Goal: Task Accomplishment & Management: Manage account settings

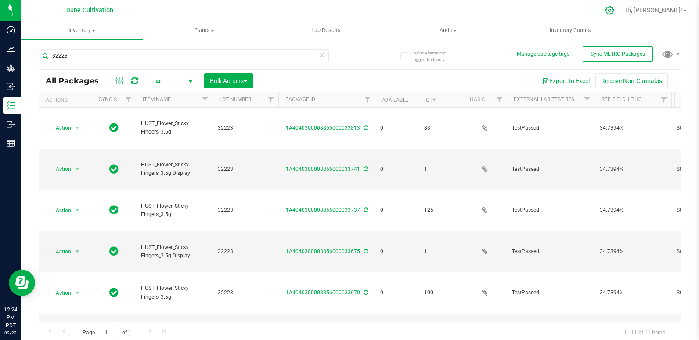
click at [615, 6] on icon at bounding box center [609, 10] width 9 height 9
click at [249, 58] on input "32223" at bounding box center [184, 55] width 290 height 13
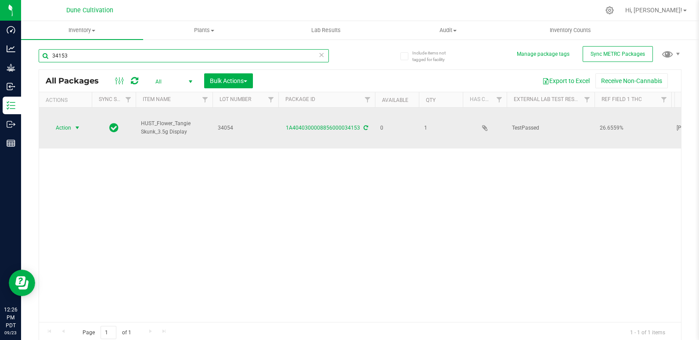
type input "34153"
click at [66, 122] on span "Action" at bounding box center [60, 128] width 24 height 12
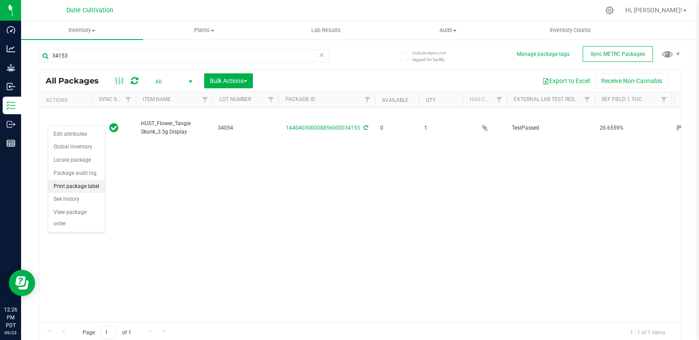
click at [89, 185] on li "Print package label" at bounding box center [76, 186] width 57 height 13
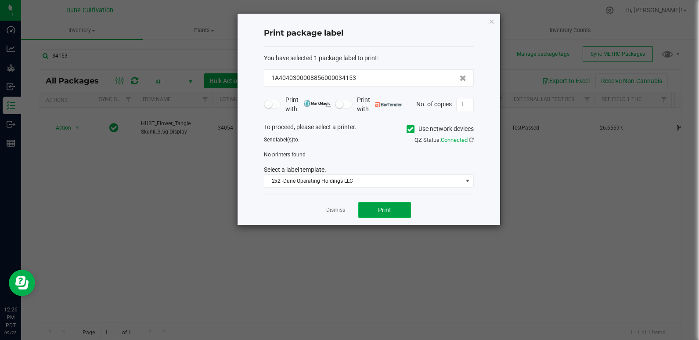
click at [387, 209] on span "Print" at bounding box center [384, 209] width 13 height 7
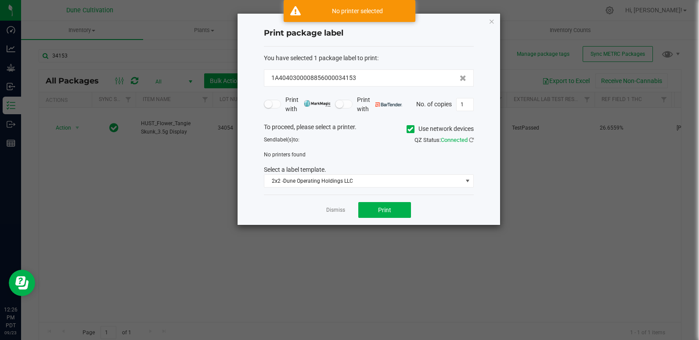
click at [408, 129] on icon at bounding box center [411, 129] width 6 height 0
click at [0, 0] on input "Use network devices" at bounding box center [0, 0] width 0 height 0
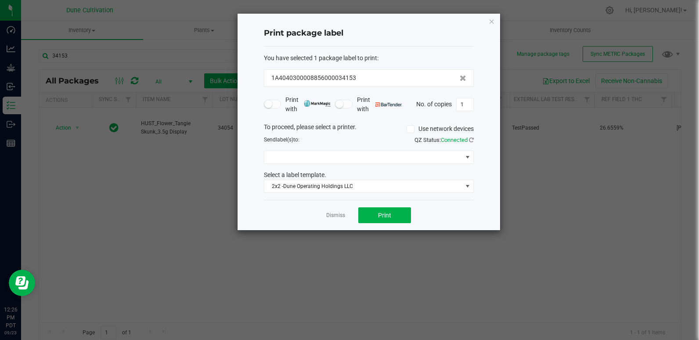
click at [474, 141] on div "QZ Status: Connected" at bounding box center [425, 140] width 112 height 9
click at [472, 140] on icon at bounding box center [471, 140] width 5 height 6
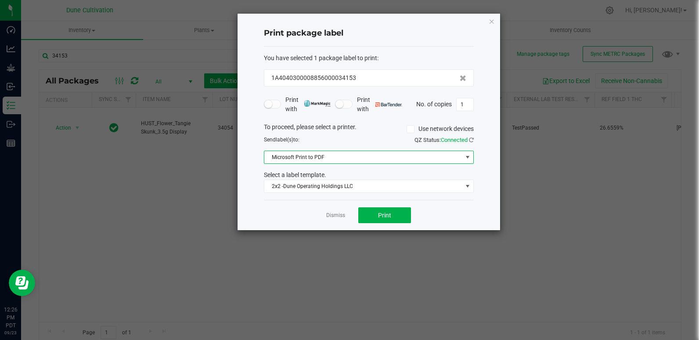
click at [428, 158] on span "Microsoft Print to PDF" at bounding box center [363, 157] width 198 height 12
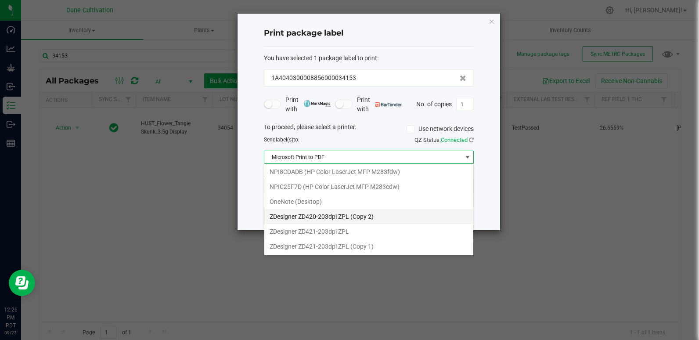
scroll to position [17, 0]
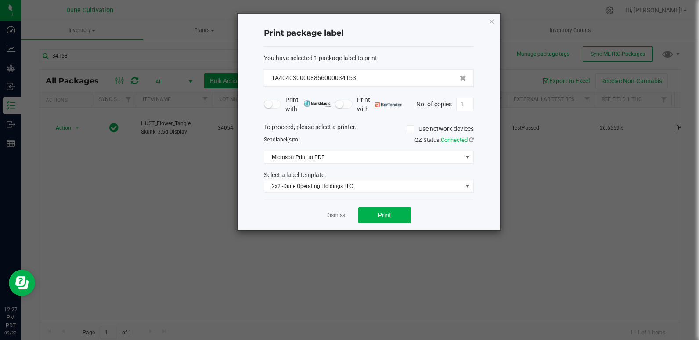
click at [249, 180] on div "Print package label You have selected 1 package label to print : 1A404030000885…" at bounding box center [369, 122] width 263 height 217
click at [303, 155] on span "Microsoft Print to PDF" at bounding box center [363, 157] width 198 height 12
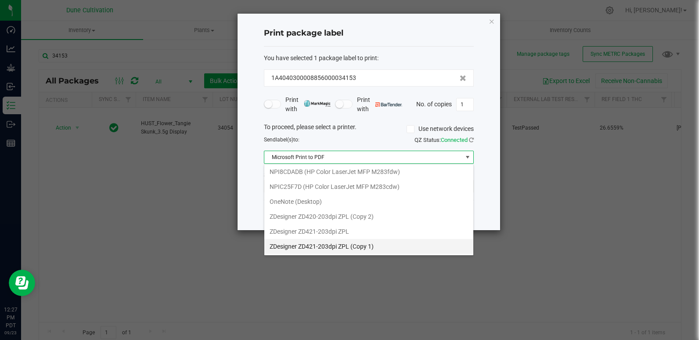
click at [310, 250] on 1\) "ZDesigner ZD421-203dpi ZPL (Copy 1)" at bounding box center [368, 246] width 209 height 15
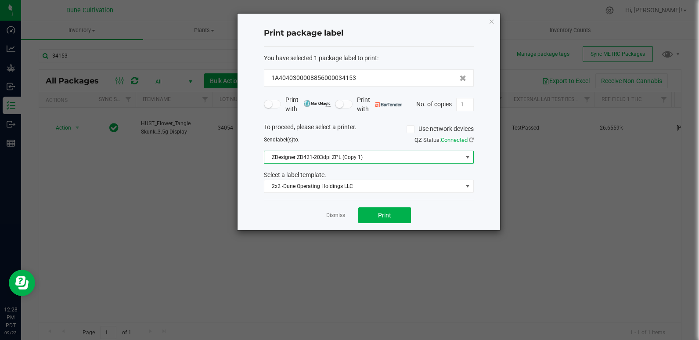
click at [335, 220] on app-cancel-button "Dismiss" at bounding box center [335, 215] width 19 height 9
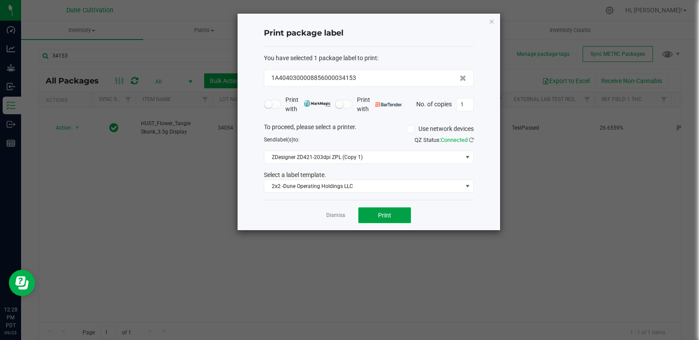
click at [387, 215] on span "Print" at bounding box center [384, 215] width 13 height 7
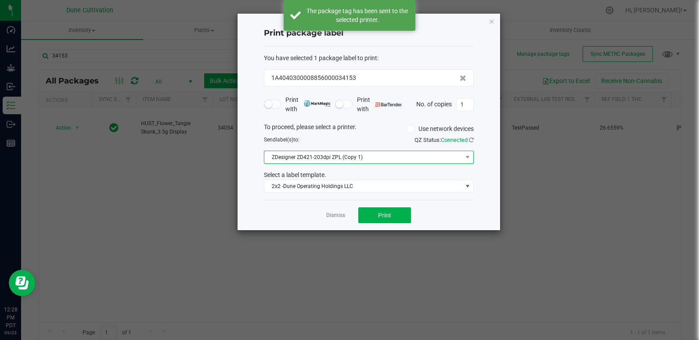
click at [332, 159] on span "ZDesigner ZD421-203dpi ZPL (Copy 1)" at bounding box center [363, 157] width 198 height 12
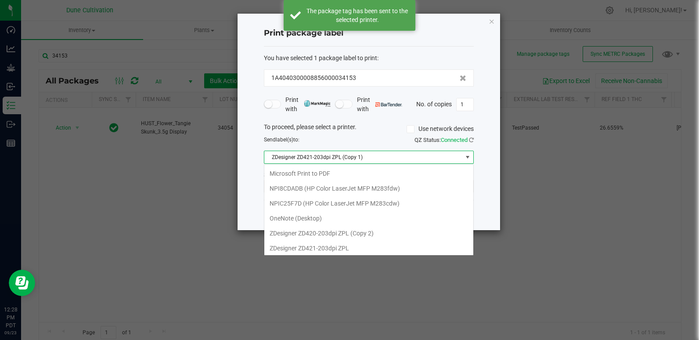
scroll to position [13, 210]
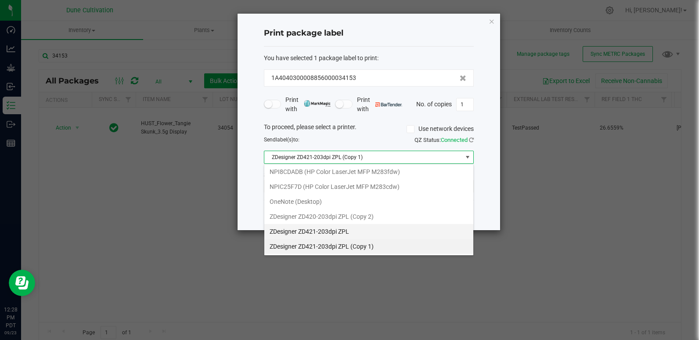
click at [346, 233] on ZPL "ZDesigner ZD421-203dpi ZPL" at bounding box center [368, 231] width 209 height 15
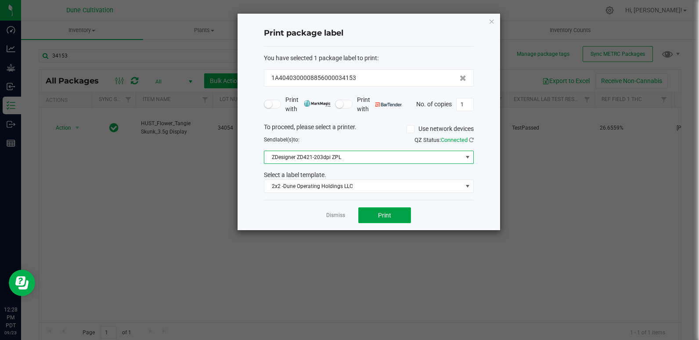
click at [382, 219] on span "Print" at bounding box center [384, 215] width 13 height 7
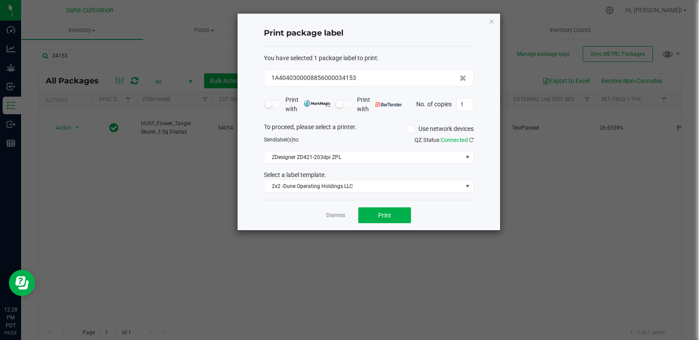
click at [466, 202] on div "Dismiss Print" at bounding box center [369, 215] width 210 height 30
click at [396, 213] on button "Print" at bounding box center [384, 215] width 53 height 16
click at [370, 218] on button "Print" at bounding box center [384, 215] width 53 height 16
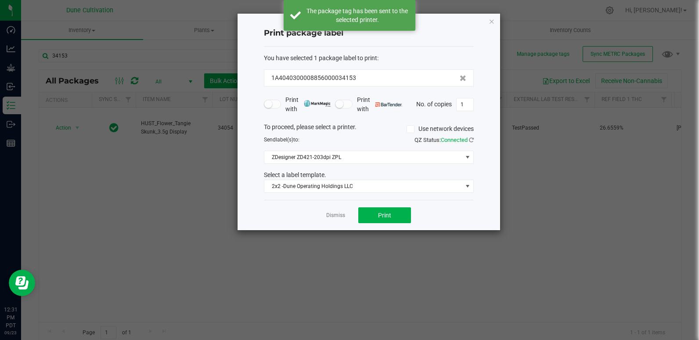
click at [327, 211] on app-cancel-button "Dismiss" at bounding box center [335, 215] width 19 height 9
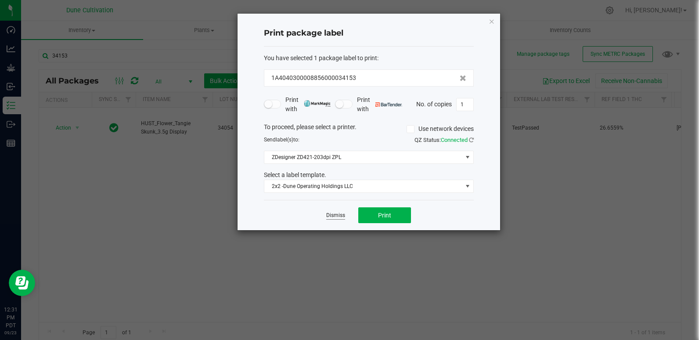
click at [334, 218] on link "Dismiss" at bounding box center [335, 215] width 19 height 7
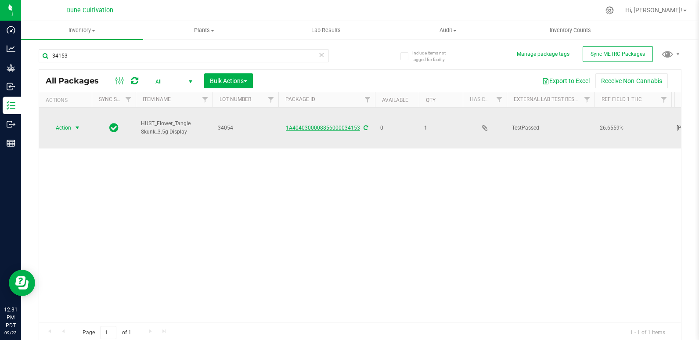
click at [322, 125] on link "1A4040300008856000034153" at bounding box center [323, 128] width 74 height 6
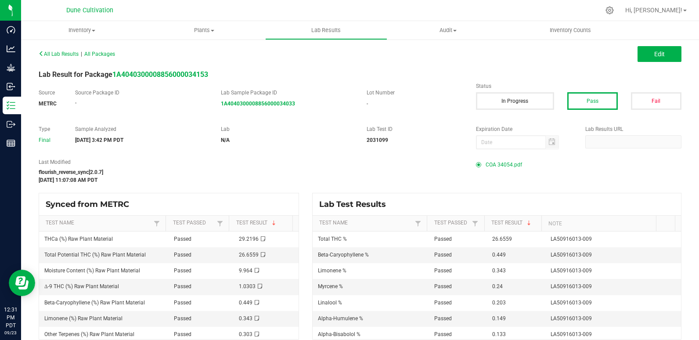
click at [503, 168] on span "COA 34054.pdf" at bounding box center [504, 164] width 36 height 13
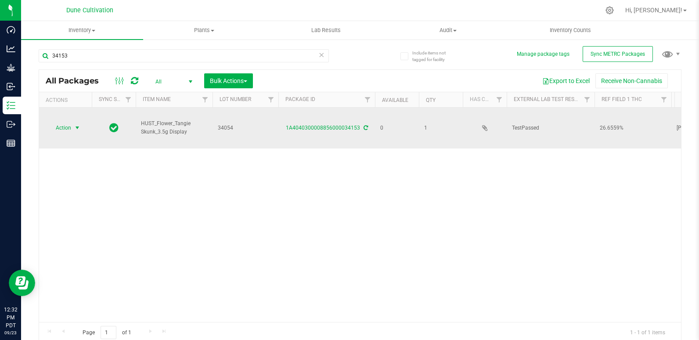
click at [69, 123] on span "Action" at bounding box center [60, 128] width 24 height 12
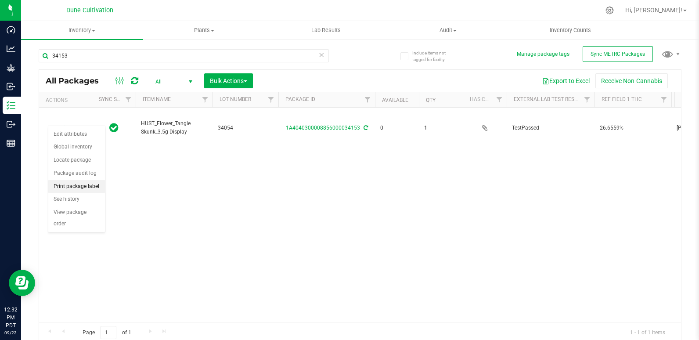
click at [96, 189] on li "Print package label" at bounding box center [76, 186] width 57 height 13
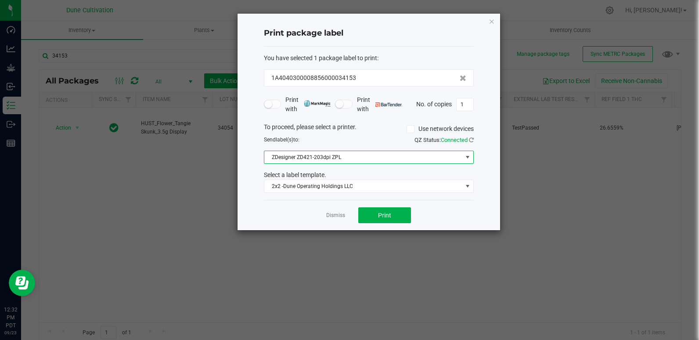
click at [464, 159] on span at bounding box center [467, 157] width 7 height 7
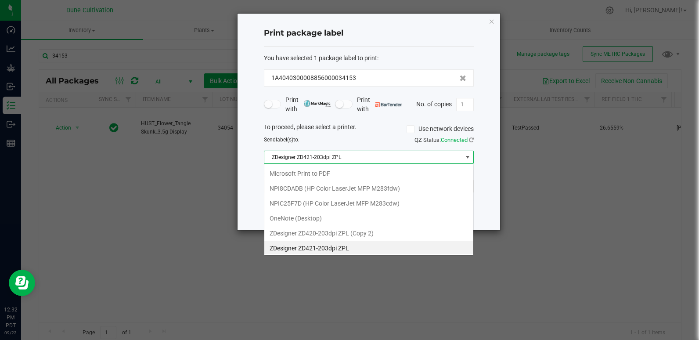
scroll to position [2, 0]
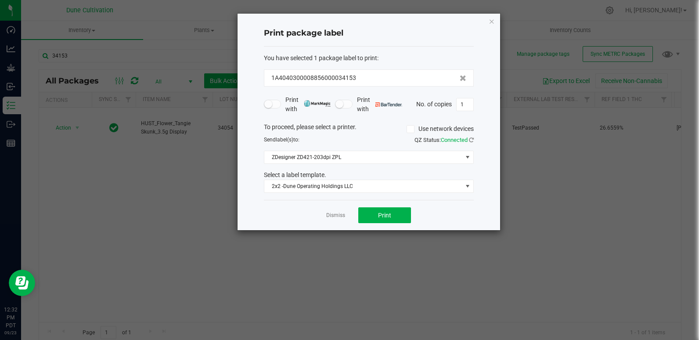
click at [495, 158] on div "Print package label You have selected 1 package label to print : 1A404030000885…" at bounding box center [369, 122] width 263 height 217
click at [413, 177] on div "Select a label template." at bounding box center [368, 174] width 223 height 9
click at [412, 187] on span "2x2 -Dune Operating Holdings LLC" at bounding box center [363, 186] width 198 height 12
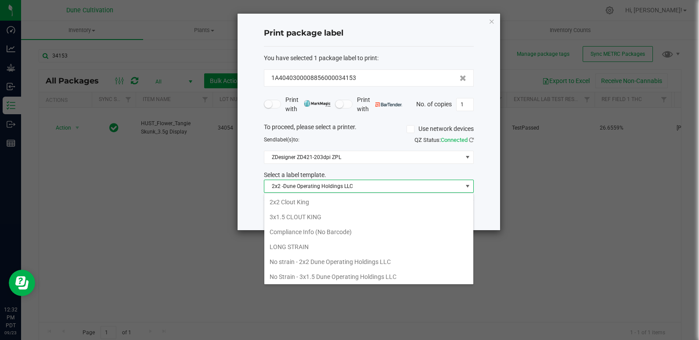
scroll to position [59, 0]
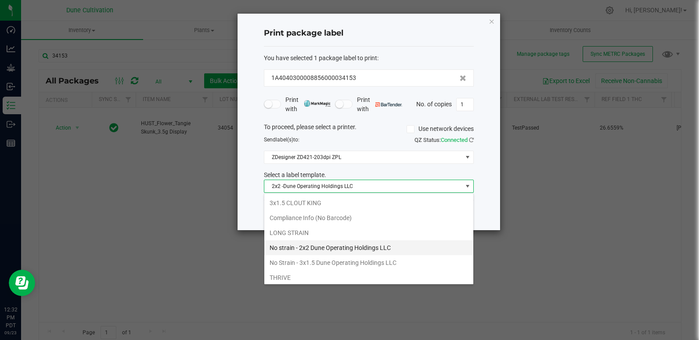
click at [369, 248] on li "No strain - 2x2 Dune Operating Holdings LLC" at bounding box center [368, 247] width 209 height 15
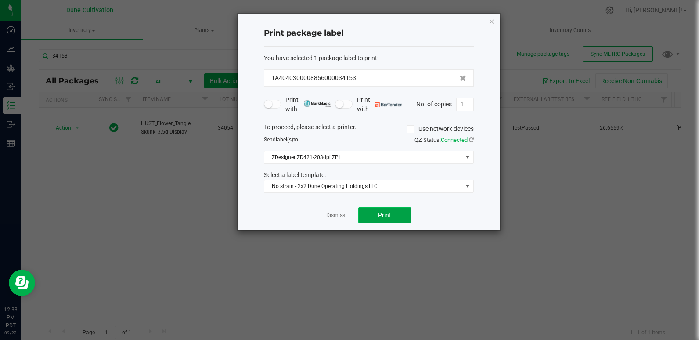
click at [394, 214] on button "Print" at bounding box center [384, 215] width 53 height 16
click at [491, 21] on icon "button" at bounding box center [492, 21] width 6 height 11
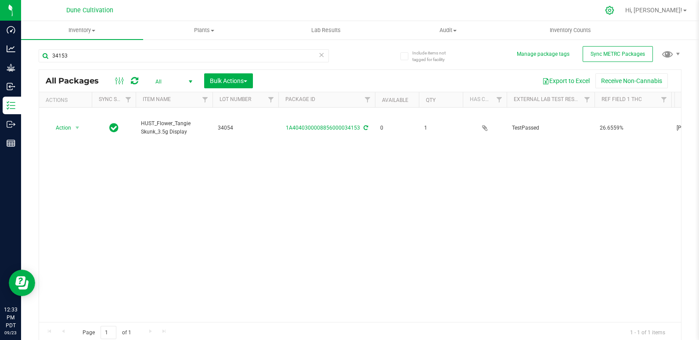
click at [621, 15] on div at bounding box center [610, 10] width 22 height 19
click at [614, 9] on icon at bounding box center [610, 10] width 8 height 8
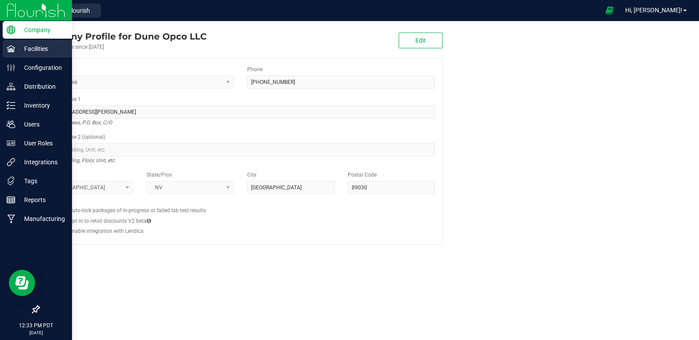
click at [27, 52] on p "Facilities" at bounding box center [41, 48] width 53 height 11
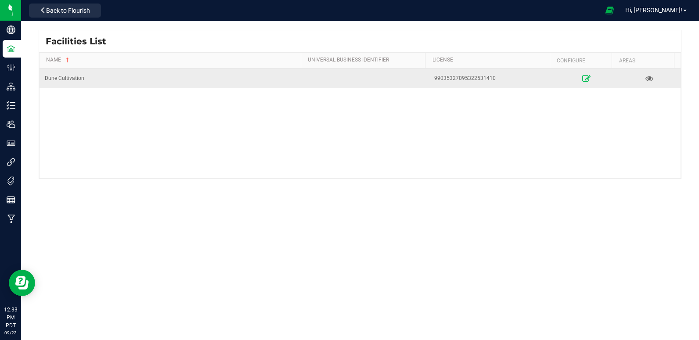
click at [577, 79] on link at bounding box center [587, 78] width 58 height 14
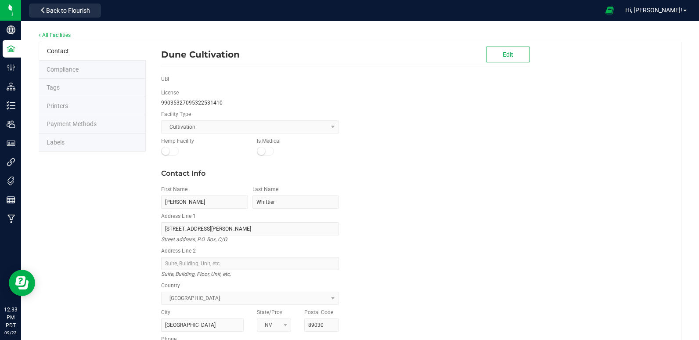
click at [123, 151] on li "Labels" at bounding box center [92, 143] width 107 height 18
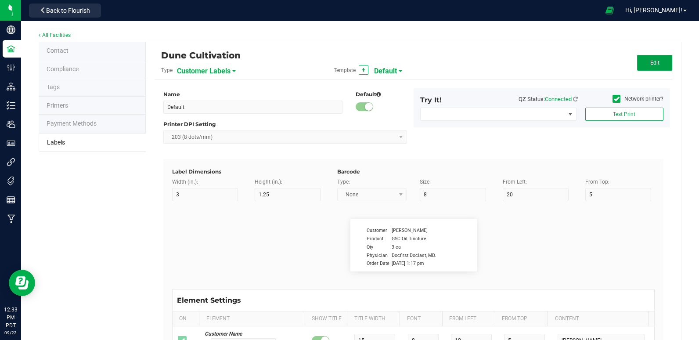
click at [658, 61] on button "Edit" at bounding box center [654, 63] width 35 height 16
click at [377, 71] on span "Default" at bounding box center [376, 71] width 23 height 15
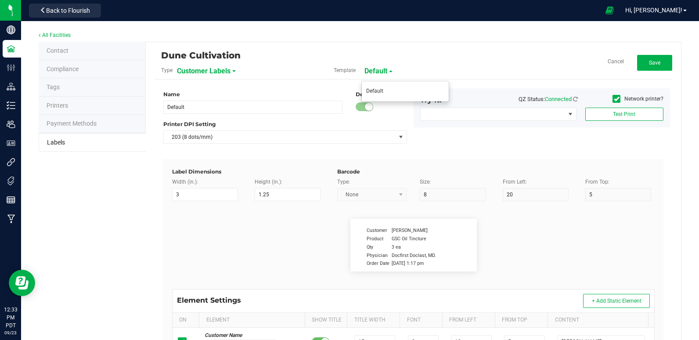
click at [214, 71] on span "Customer Labels" at bounding box center [204, 71] width 54 height 15
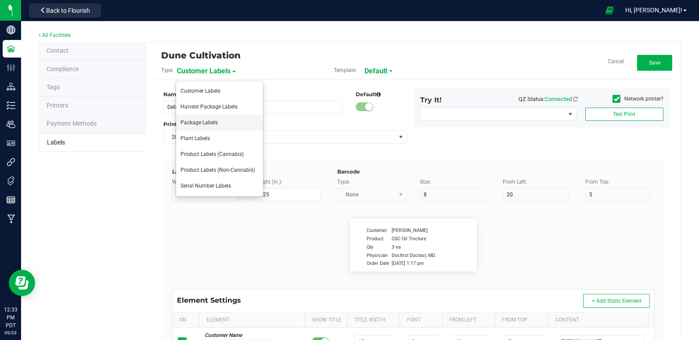
click at [221, 120] on li "Package Labels" at bounding box center [219, 123] width 87 height 16
type input "2x2 -Dune Operating Holdings LLC"
type input "2"
type input "9"
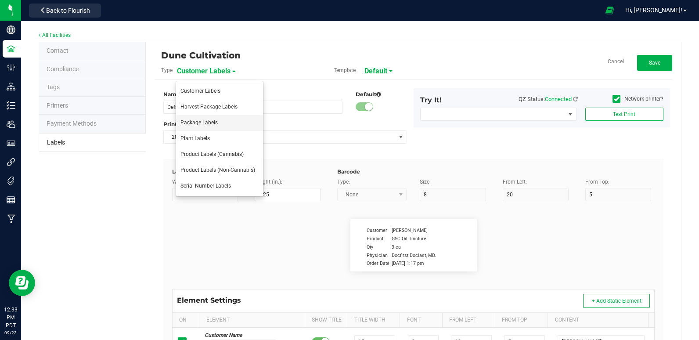
type input "7"
type input "48"
type input "SKU Name"
type input "16"
type input "8.5"
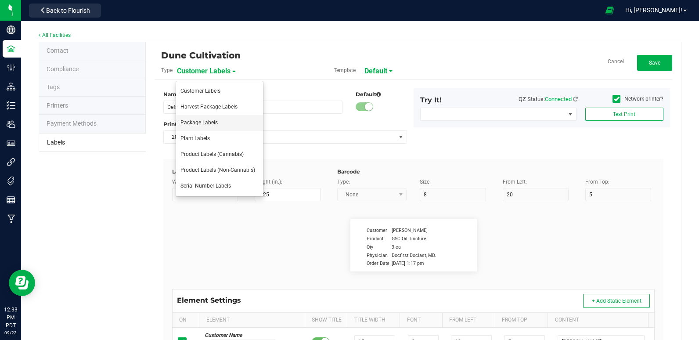
type input "1"
type input "12"
type input "Gelato Pen"
type input "Packaged:"
type input "12"
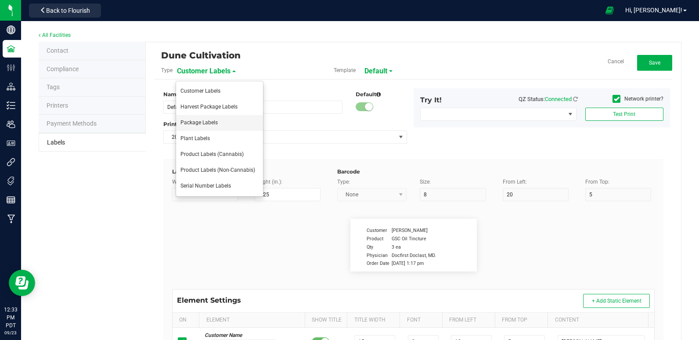
type input "6.8"
type input "2"
type input "24"
type input "[DATE]"
type input "Lot:"
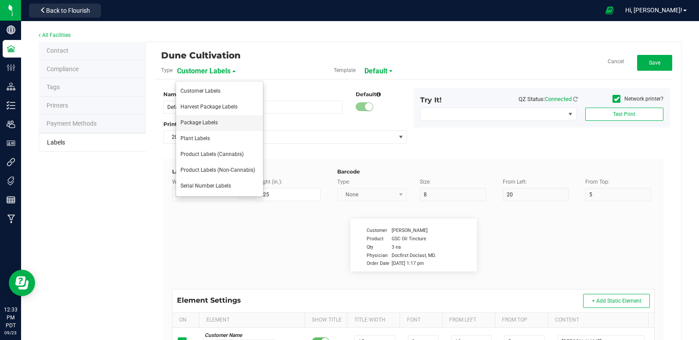
type input "7"
type input "31"
type input "18"
type input "LOT918234"
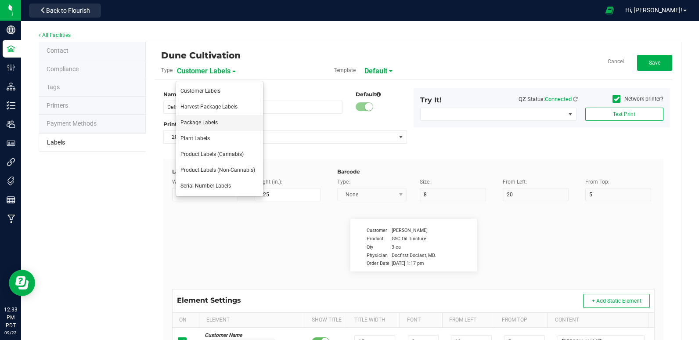
type input "THC:"
type input "6"
type input "6.6"
type input "29"
type input "27"
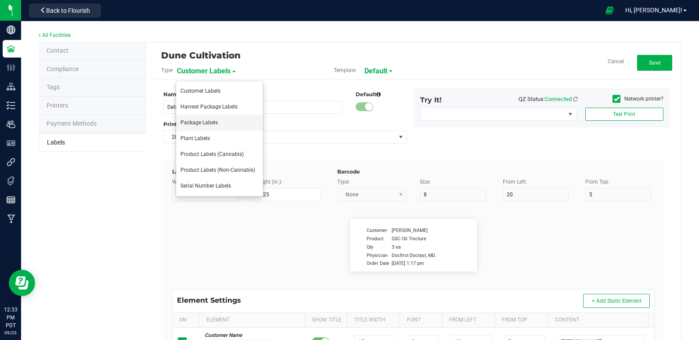
type input "Ref Field 1 Value"
type input "CBD:"
type input "6"
type input "6.6"
type input "29"
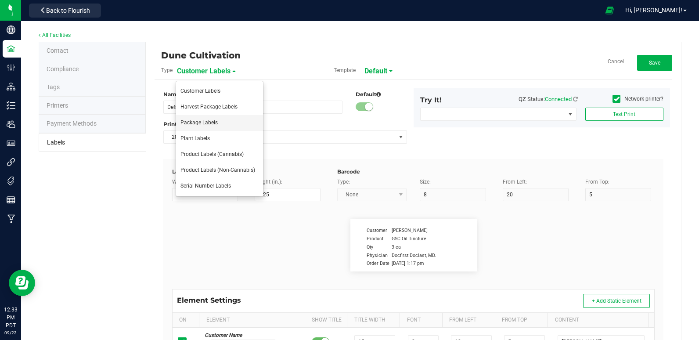
type input "24"
type input "Ref Field 3 Value"
type input "Top Terpene 1 Label"
type input "35"
type input "7.5"
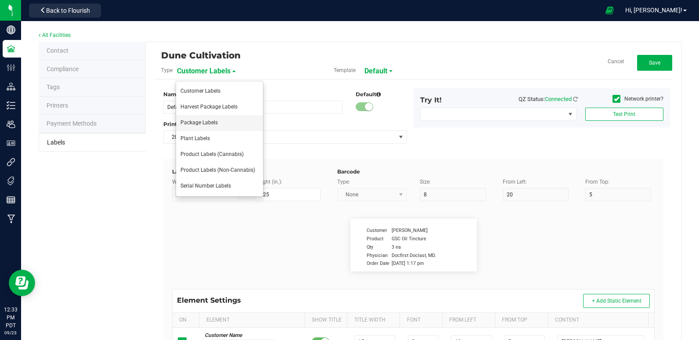
type input "1"
type input "29.5"
type input "Top Terpene 1 Label"
type input "Top Terpene 1 Value"
type input "35"
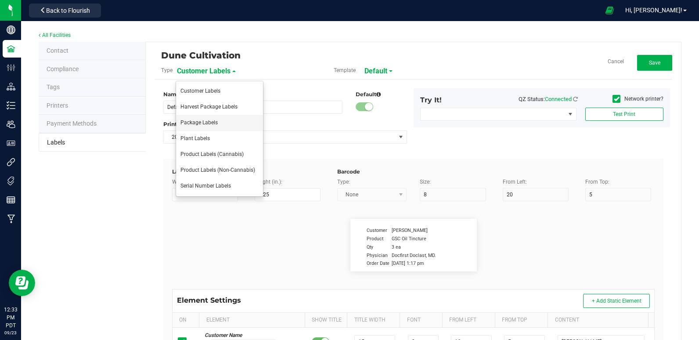
type input "7.3"
type input "32"
type input "29.5"
type input "Top Terpene 1 Value"
type input "Top Terpene 2 Label"
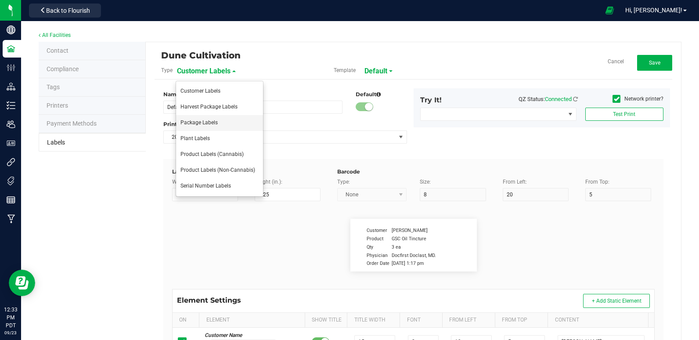
type input "35"
type input "7.5"
type input "1"
type input "32"
type input "Top Terpene 2 Label"
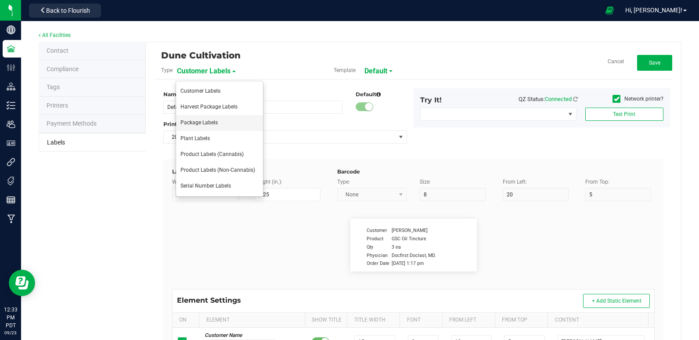
type input "Top Terpene 2 Value"
type input "35"
type input "7.5"
type input "32"
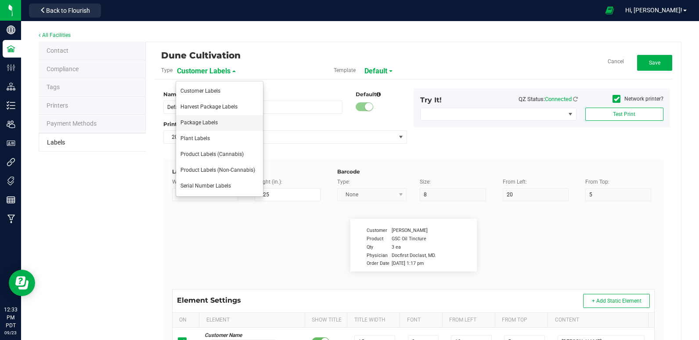
type input "Top Terpene 2 Value"
type input "Top Terpene 3 Label"
type input "35"
type input "7.5"
type input "1"
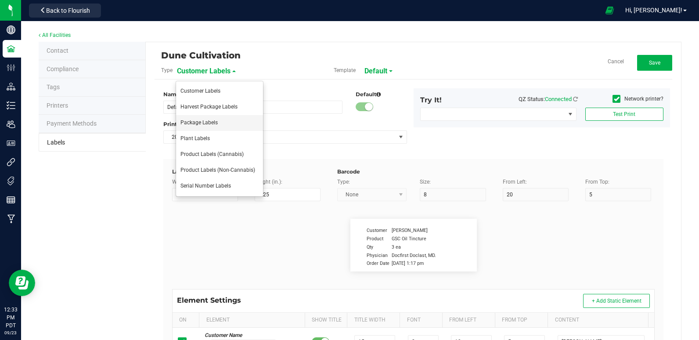
type input "35"
type input "Top Terpene 3 Label"
type input "Top Terpene 3 Value"
type input "35"
type input "7.5"
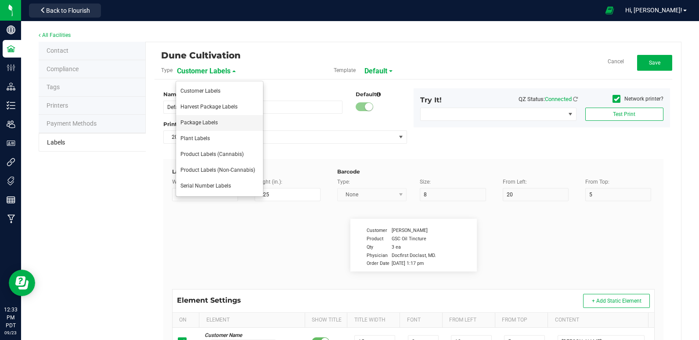
type input "31.9"
type input "35"
type input "Top Terpene 3 Value"
type input "Example"
type input "10"
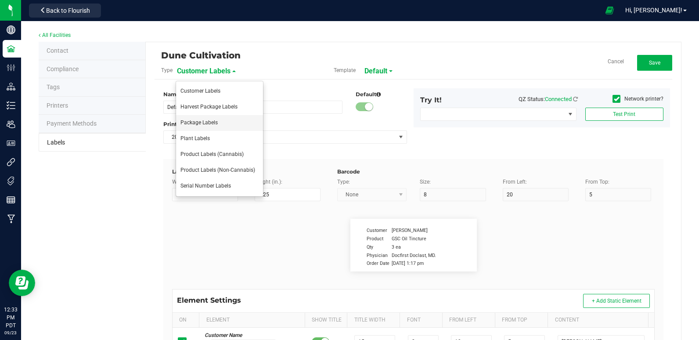
type input "7"
type input "39"
type input "KEEP OUT OF REACH OF CHILDREN"
type input "Example"
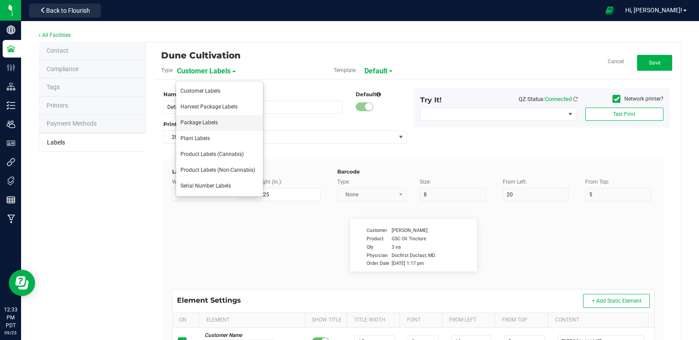
type input "10"
type input "7"
type input "41.2"
type input "THIS PRODUCT CONTAINS CANNABIS"
type input "Example"
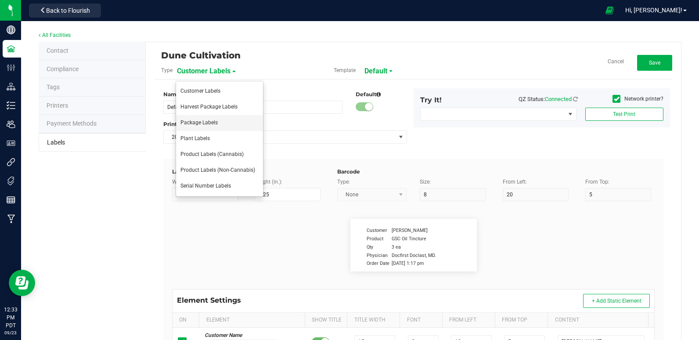
type input "10"
type input "7"
type input "4"
type input "Dune Operating Holdings LLC"
type input "Example"
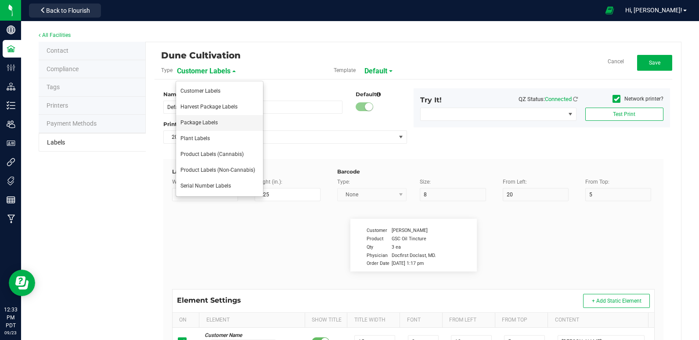
type input "10"
type input "7.75"
type input "99035327095322531410"
type input "Batch:"
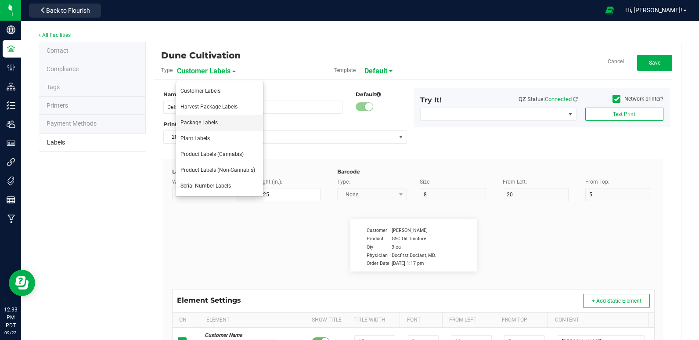
type input "7"
type input "2"
type input "21"
type input "PP8946"
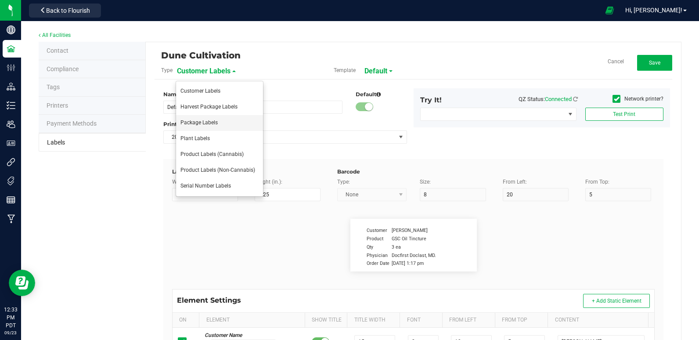
type input "Tested:"
type input "10"
type input "7"
type input "2"
type input "27"
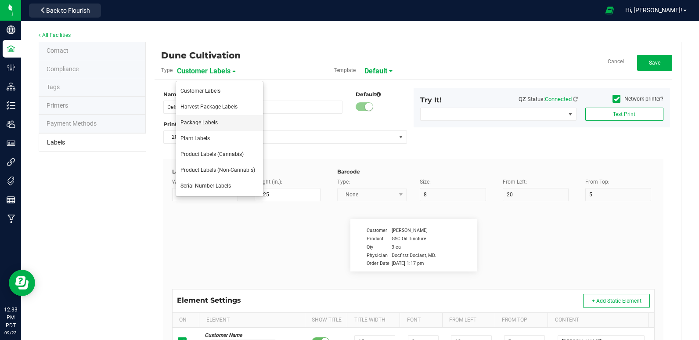
type input "[DATE]"
type input "Strain:"
type input "8"
type input "2"
type input "15"
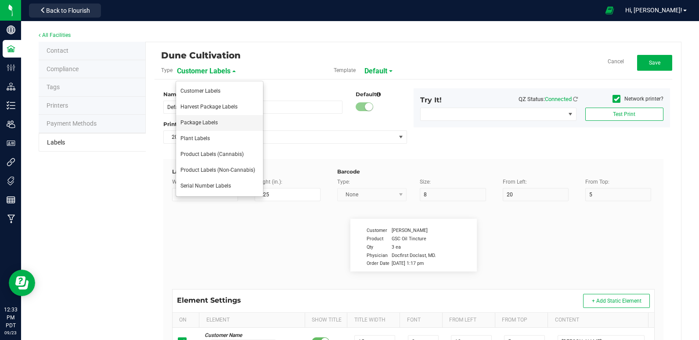
type input "Ref Field 2 Value"
type input "Harvested:"
type input "13"
type input "7"
type input "2"
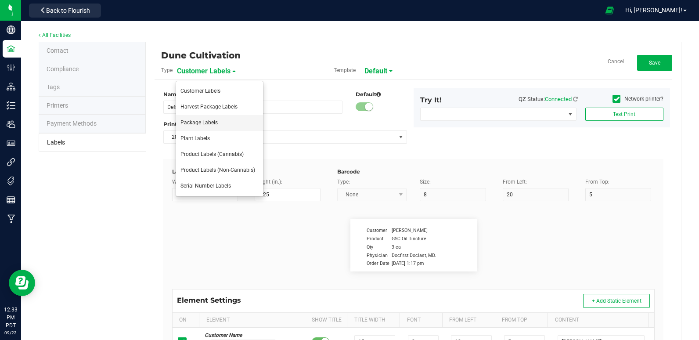
type input "18"
type input "[DATE]"
type input "Package ID"
type input "25"
type input "10"
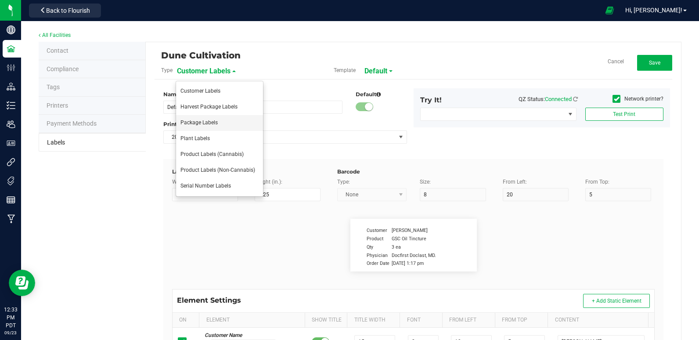
type input "5"
type input "CADMODS-20230420-096"
type input "Strain"
type input "25"
type input "10"
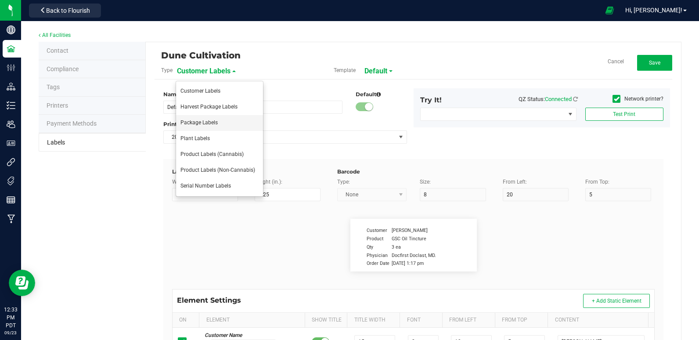
type input "15"
type input "Gelato"
type input "Size"
type input "25"
type input "10"
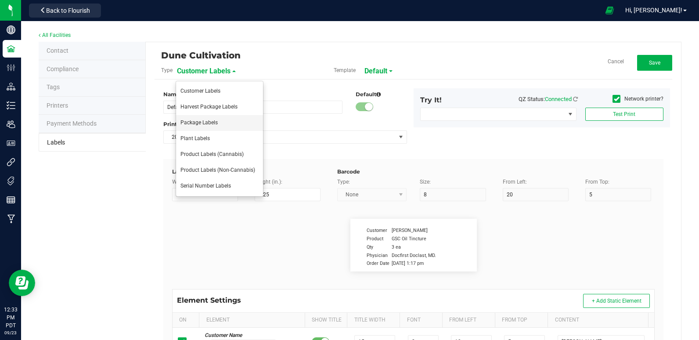
type input "20"
type input "44 ea"
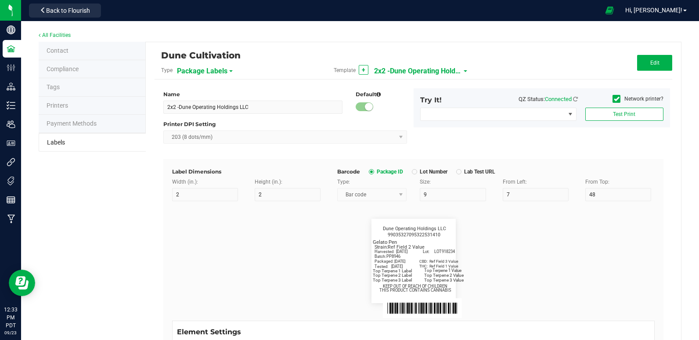
click at [319, 114] on div "Name 2x2 -Dune Operating Holdings LLC Default Printer DPI Setting 203 (8 dots/m…" at bounding box center [285, 119] width 257 height 62
click at [317, 114] on div "Name 2x2 -Dune Operating Holdings LLC Default Printer DPI Setting 203 (8 dots/m…" at bounding box center [285, 119] width 257 height 62
click at [639, 68] on button "Edit" at bounding box center [654, 63] width 35 height 16
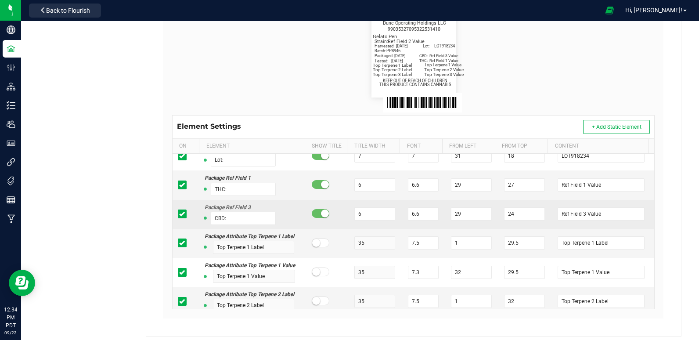
scroll to position [58, 0]
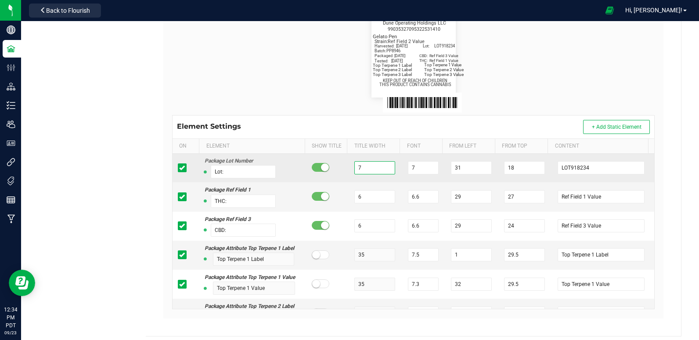
click at [370, 163] on input "7" at bounding box center [374, 167] width 41 height 13
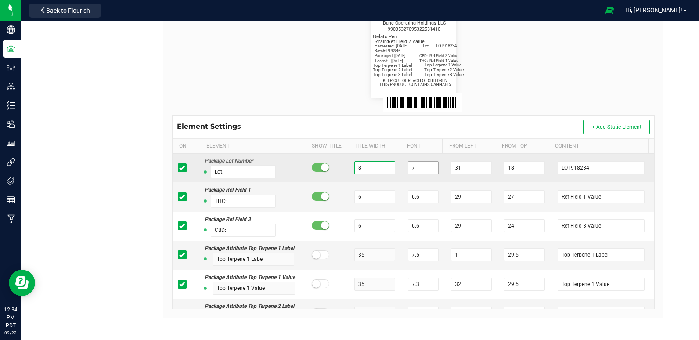
type input "8"
click at [411, 171] on input "7" at bounding box center [423, 167] width 31 height 13
type input "8"
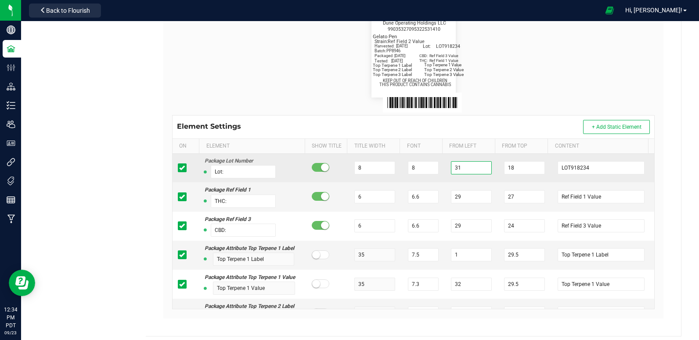
click at [456, 166] on input "31" at bounding box center [471, 167] width 41 height 13
type input "2"
click at [515, 165] on input "18" at bounding box center [524, 167] width 41 height 13
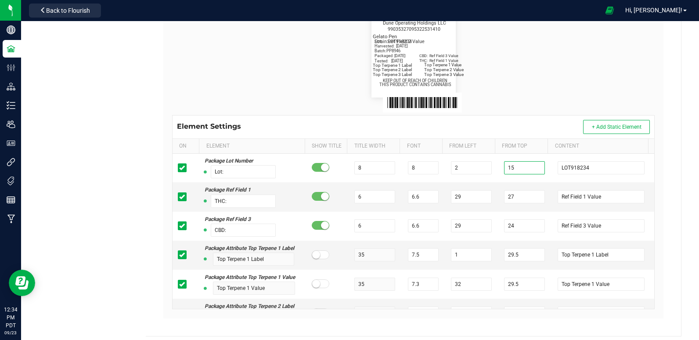
type input "15"
click at [547, 108] on div "Gelato Pen Packaged: [DATE] Lot: LOT918234 THC: Ref Field 1 Value CBD: Ref Fiel…" at bounding box center [414, 55] width 496 height 119
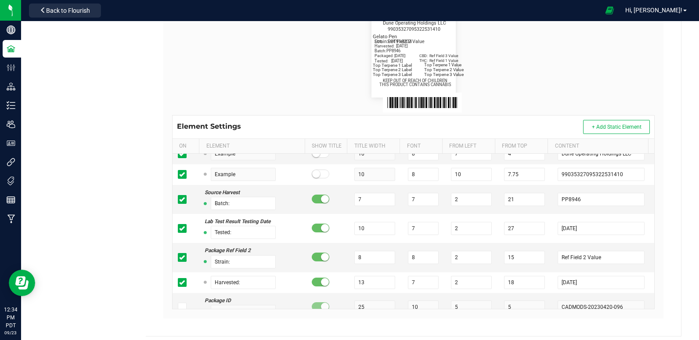
scroll to position [372, 0]
click at [184, 256] on span at bounding box center [182, 257] width 9 height 9
click at [0, 0] on input "checkbox" at bounding box center [0, 0] width 0 height 0
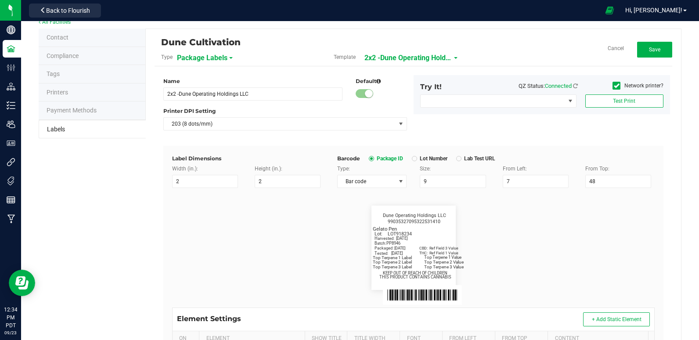
scroll to position [10, 0]
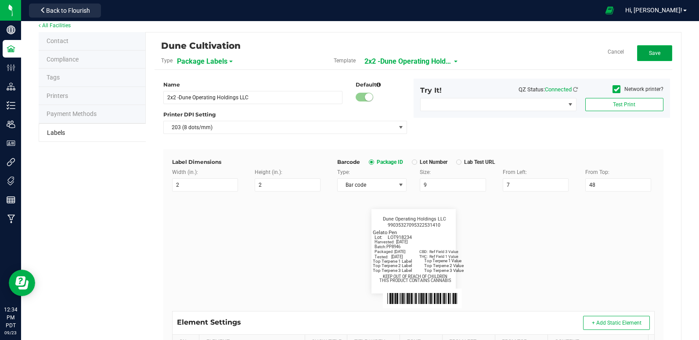
click at [650, 51] on span "Save" at bounding box center [654, 53] width 11 height 6
click at [651, 52] on span "Edit" at bounding box center [655, 53] width 9 height 6
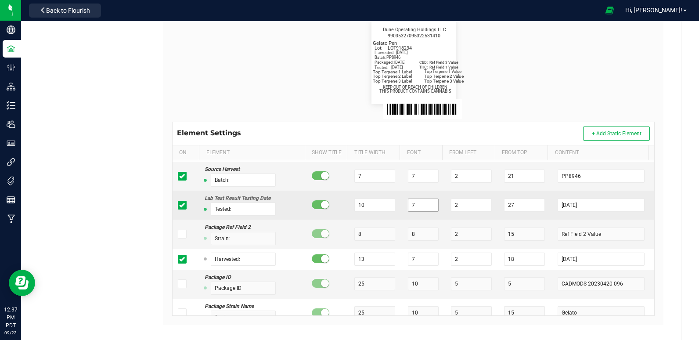
scroll to position [401, 0]
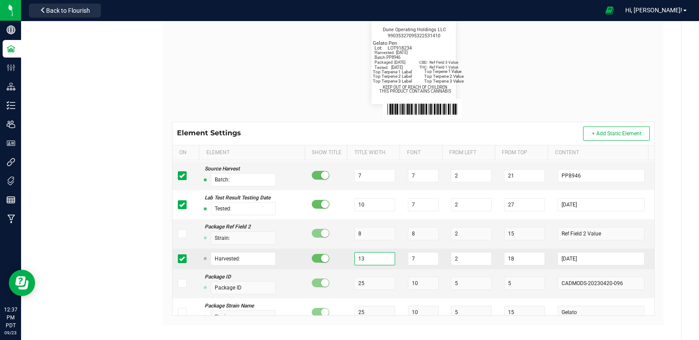
click at [367, 260] on input "13" at bounding box center [374, 258] width 41 height 13
click at [571, 260] on input "[DATE]" at bounding box center [601, 258] width 87 height 13
click at [580, 259] on input "[DATE]" at bounding box center [601, 258] width 87 height 13
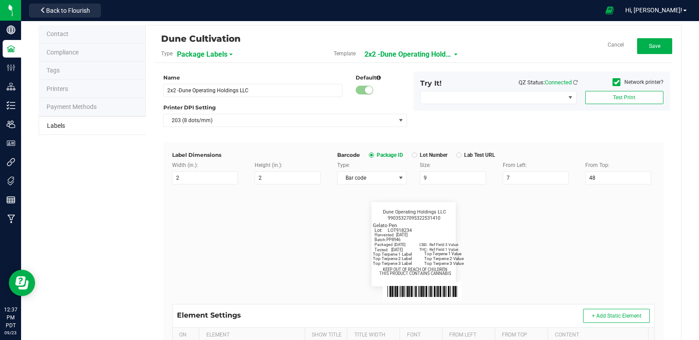
scroll to position [16, 0]
type input "[DATE]"
click at [643, 51] on button "Save" at bounding box center [654, 47] width 35 height 16
click at [651, 46] on span "Edit" at bounding box center [655, 46] width 9 height 6
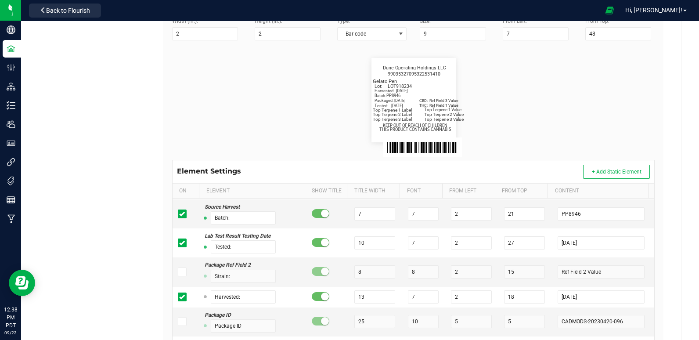
scroll to position [161, 0]
click at [417, 214] on input "7" at bounding box center [423, 213] width 31 height 13
click at [416, 213] on input "7" at bounding box center [423, 213] width 31 height 13
type input "6"
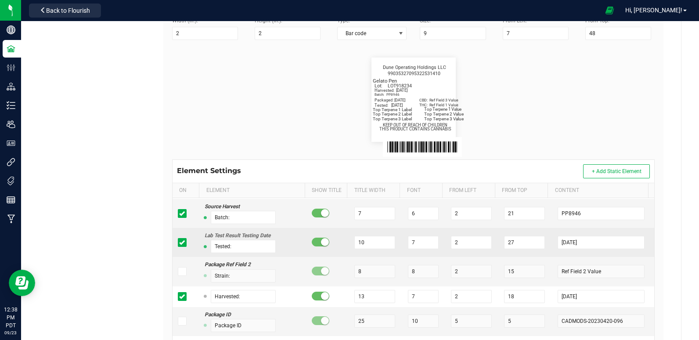
drag, startPoint x: 599, startPoint y: 129, endPoint x: 541, endPoint y: 238, distance: 123.6
click at [541, 238] on div "Label Dimensions Width (in.): 2 Height (in.): 2 Barcode Package ID Lot Number L…" at bounding box center [413, 180] width 500 height 365
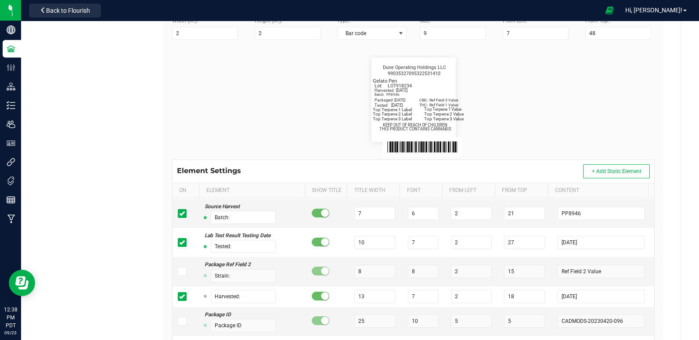
drag, startPoint x: 541, startPoint y: 238, endPoint x: 599, endPoint y: 127, distance: 125.0
click at [599, 127] on flourish-label-viewer "Gelato Pen Packaged: [DATE] Lot: LOT918234 THC: Ref Field 1 Value CBD: Ref Fiel…" at bounding box center [413, 100] width 483 height 84
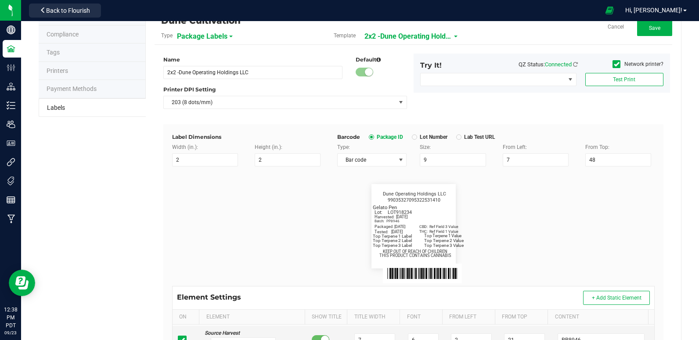
scroll to position [25, 0]
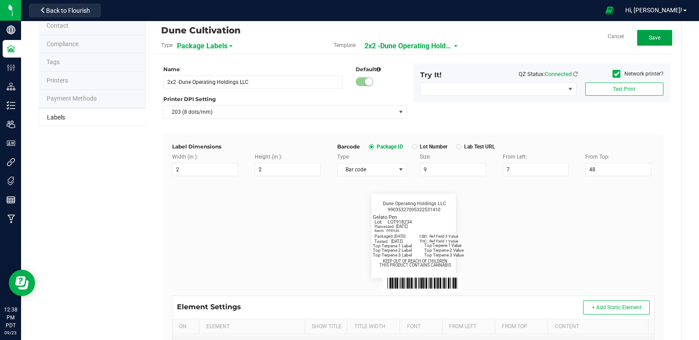
click at [657, 45] on button "Save" at bounding box center [654, 38] width 35 height 16
click at [651, 40] on span "Edit" at bounding box center [655, 38] width 9 height 6
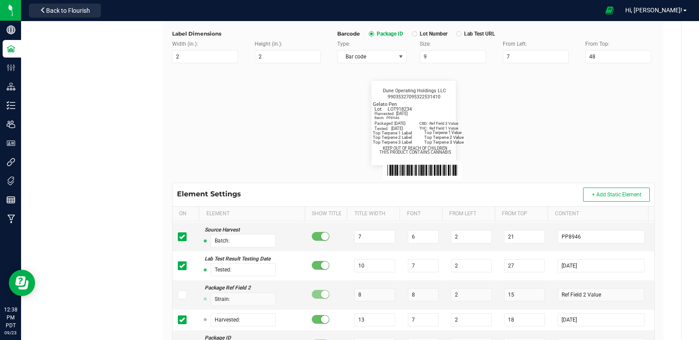
scroll to position [138, 0]
click at [421, 236] on input "6" at bounding box center [423, 236] width 31 height 13
type input "5"
click at [601, 92] on flourish-label-viewer "Gelato Pen Packaged: [DATE] Lot: LOT918234 THC: Ref Field 1 Value CBD: Ref Fiel…" at bounding box center [413, 122] width 483 height 84
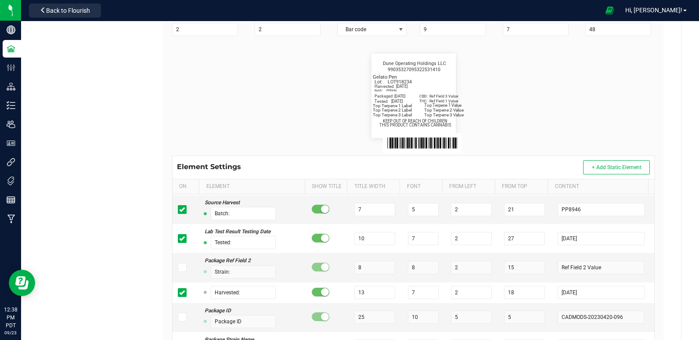
scroll to position [166, 0]
click at [433, 197] on td "5" at bounding box center [424, 209] width 43 height 29
click at [417, 208] on input "5" at bounding box center [423, 208] width 31 height 13
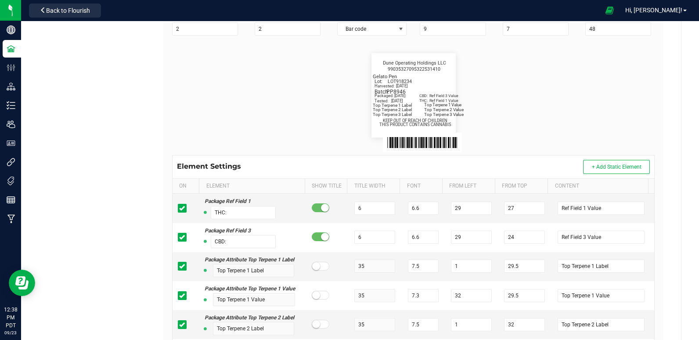
scroll to position [0, 0]
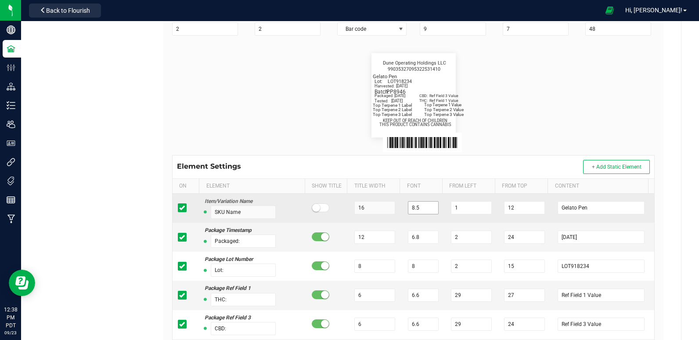
type input "9"
click at [423, 206] on input "8.5" at bounding box center [423, 207] width 31 height 13
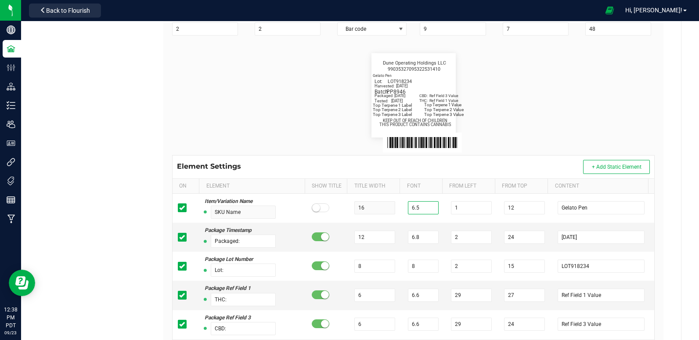
type input "6.5"
click at [546, 85] on flourish-label-viewer "Gelato Pen Packaged: [DATE] Lot: LOT918234 THC: Ref Field 1 Value CBD: Ref Fiel…" at bounding box center [413, 95] width 483 height 84
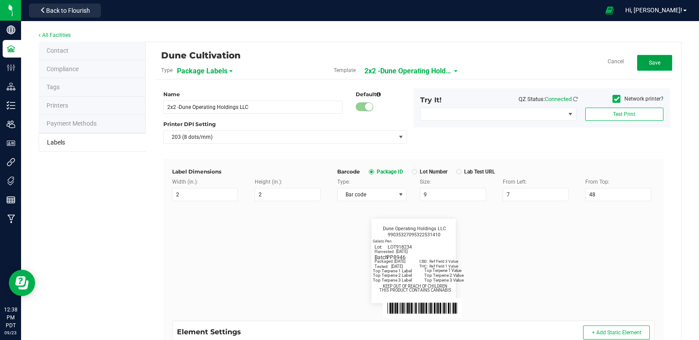
click at [653, 66] on button "Save" at bounding box center [654, 63] width 35 height 16
click at [660, 61] on button "Edit" at bounding box center [654, 63] width 35 height 16
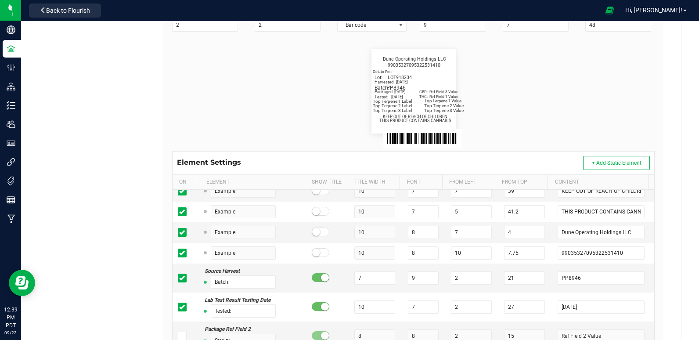
scroll to position [329, 0]
click at [413, 280] on input "9" at bounding box center [423, 277] width 31 height 13
type input "7"
click at [563, 72] on flourish-label-viewer "Gelato Pen Packaged: [DATE] Lot: LOT918234 THC: Ref Field 1 Value CBD: Ref Fiel…" at bounding box center [413, 91] width 483 height 84
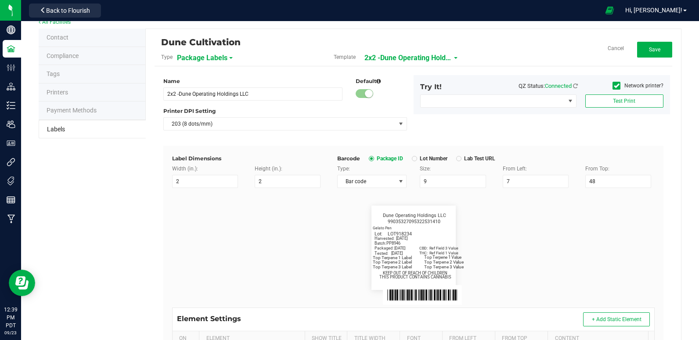
scroll to position [0, 0]
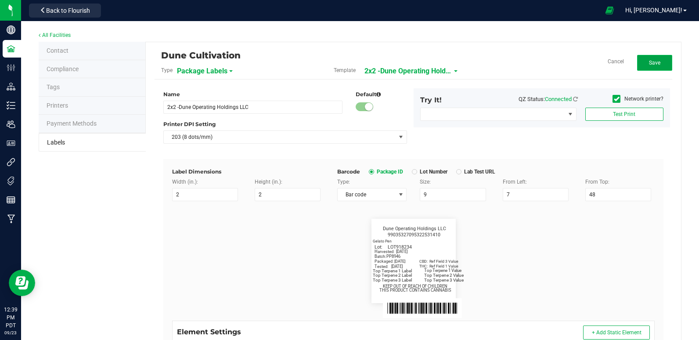
click at [649, 65] on span "Save" at bounding box center [654, 63] width 11 height 6
click at [655, 62] on button "Edit" at bounding box center [654, 63] width 35 height 16
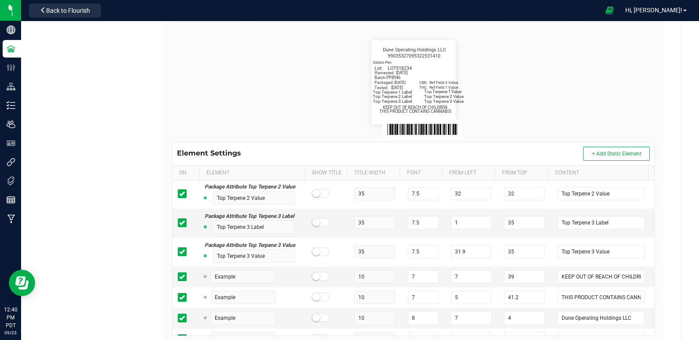
scroll to position [233, 0]
click at [466, 221] on input "1" at bounding box center [471, 223] width 41 height 13
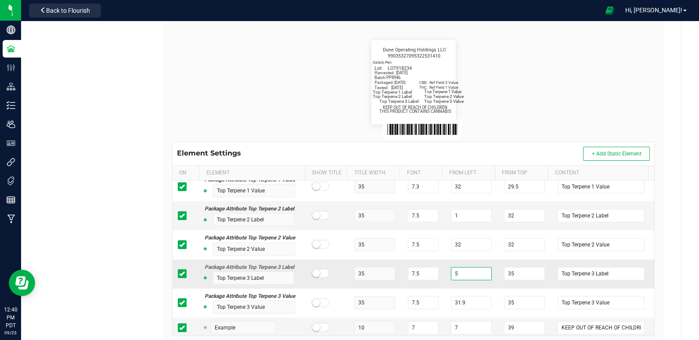
scroll to position [182, 0]
type input "5"
click at [466, 221] on input "1" at bounding box center [471, 216] width 41 height 13
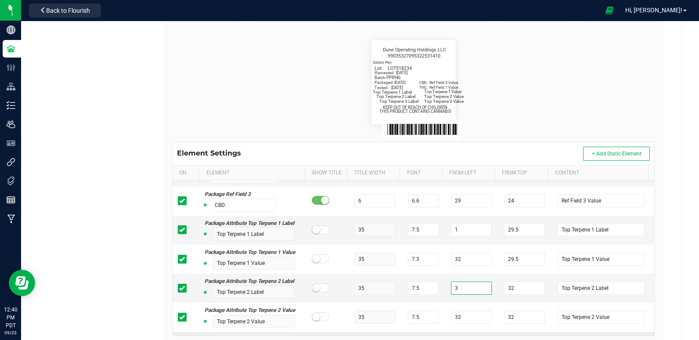
scroll to position [109, 0]
type input "3"
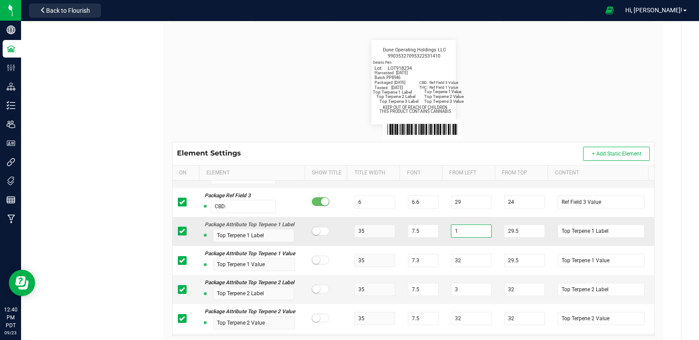
click at [462, 230] on input "1" at bounding box center [471, 230] width 41 height 13
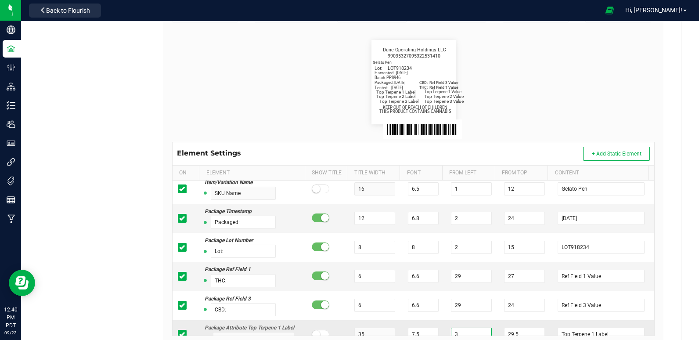
scroll to position [0, 0]
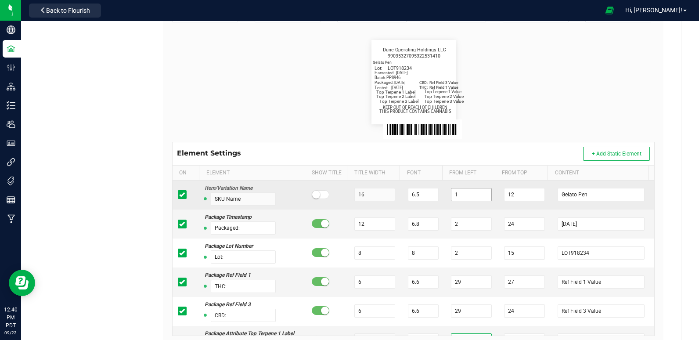
type input "3"
click at [465, 195] on input "1" at bounding box center [471, 194] width 41 height 13
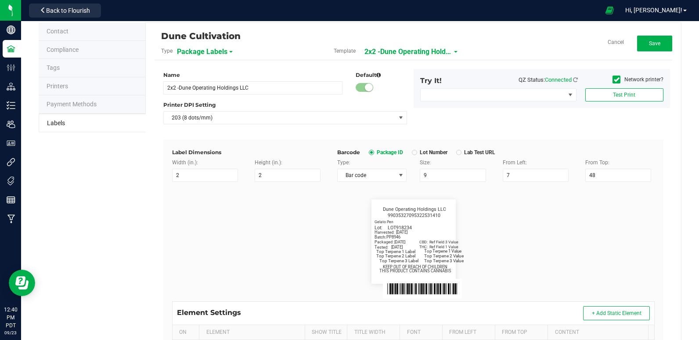
scroll to position [16, 0]
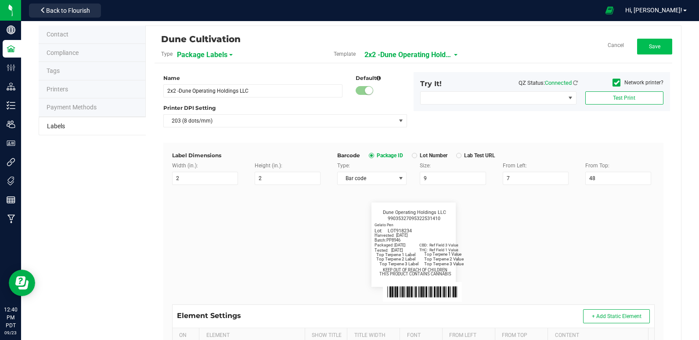
type input "2"
click at [652, 49] on span "Save" at bounding box center [654, 46] width 11 height 6
click at [652, 49] on span "Edit" at bounding box center [655, 46] width 9 height 6
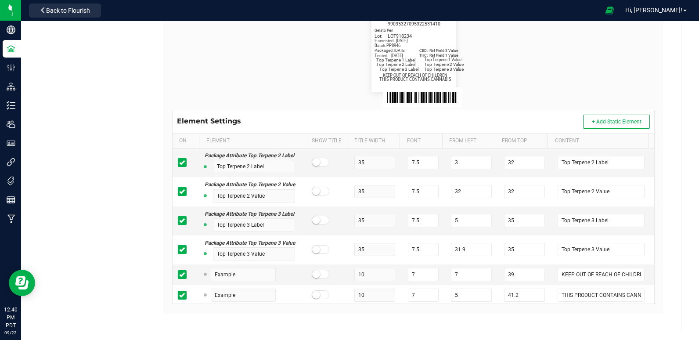
scroll to position [203, 0]
click at [458, 166] on input "3" at bounding box center [471, 162] width 41 height 13
type input "2"
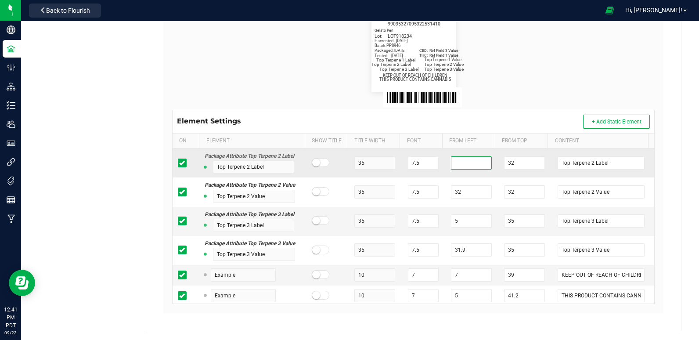
type input "3"
type input "2"
click at [459, 218] on input "5" at bounding box center [471, 220] width 41 height 13
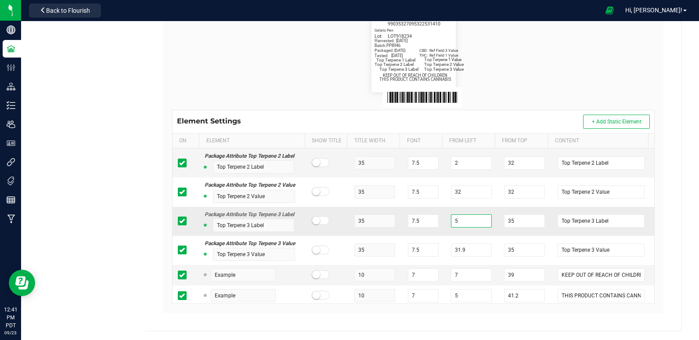
click at [459, 218] on input "5" at bounding box center [471, 220] width 41 height 13
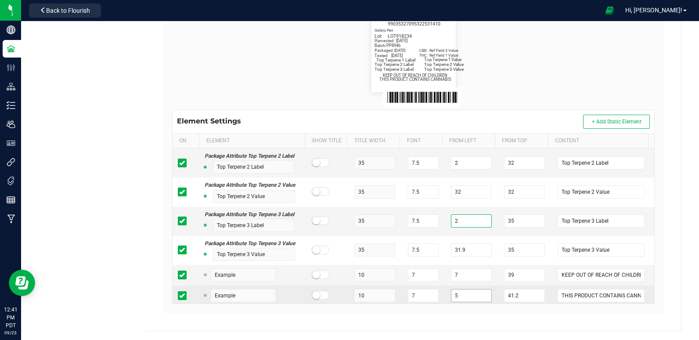
type input "2"
click at [456, 294] on input "5" at bounding box center [471, 295] width 41 height 13
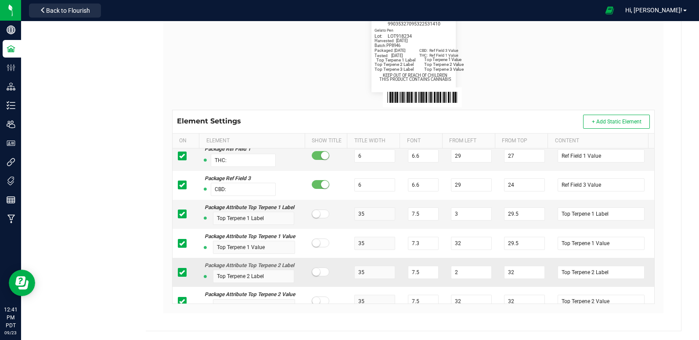
scroll to position [94, 0]
click at [452, 220] on input "3" at bounding box center [471, 214] width 41 height 13
type input "3"
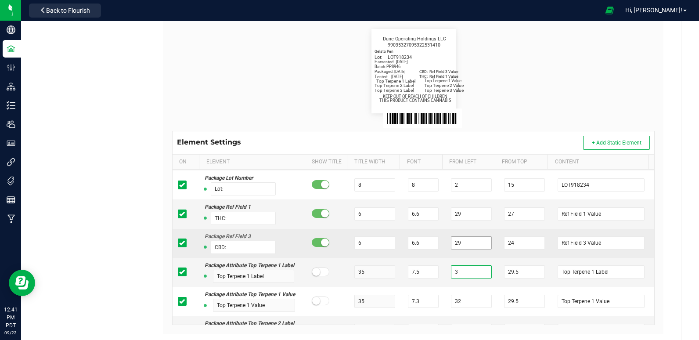
scroll to position [58, 0]
click at [460, 242] on input "29" at bounding box center [471, 242] width 41 height 13
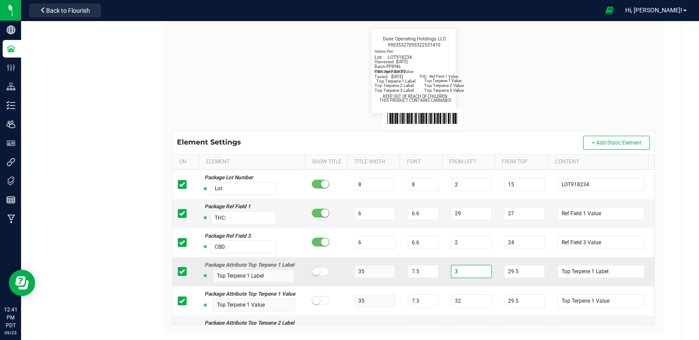
click at [457, 270] on input "3" at bounding box center [471, 271] width 41 height 13
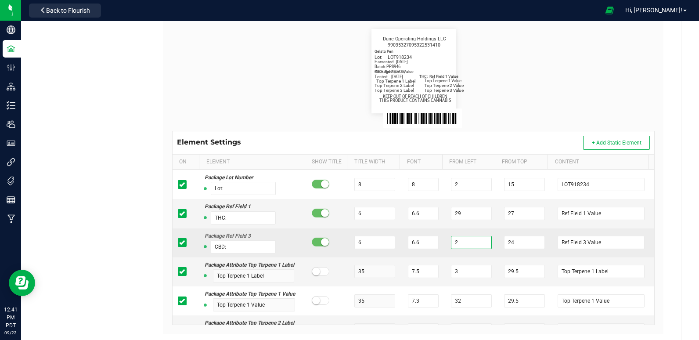
click at [463, 245] on input "2" at bounding box center [471, 242] width 41 height 13
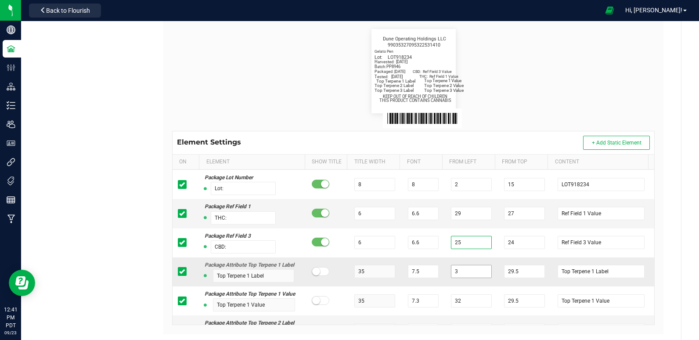
type input "25"
click at [456, 268] on input "3" at bounding box center [471, 271] width 41 height 13
type input "2"
click at [554, 76] on flourish-label-viewer "Gelato Pen Packaged: [DATE] Lot: LOT918234 THC: Ref Field 1 Value CBD: Ref Fiel…" at bounding box center [413, 71] width 483 height 84
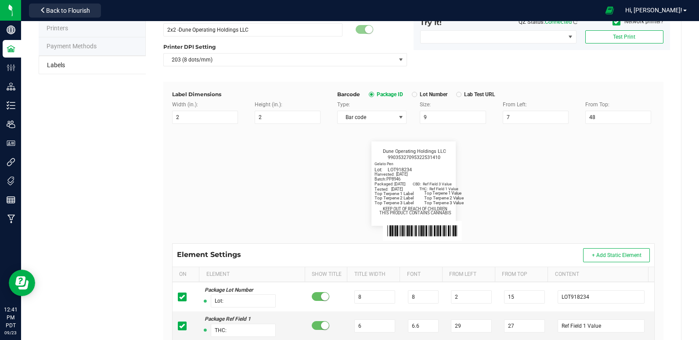
scroll to position [38, 0]
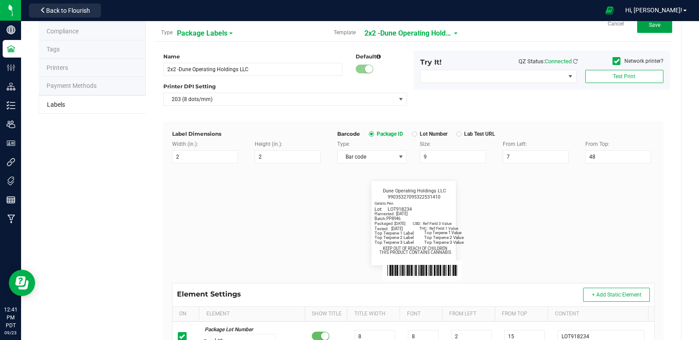
click at [656, 28] on button "Save" at bounding box center [654, 25] width 35 height 16
click at [655, 27] on button "Edit" at bounding box center [654, 25] width 35 height 16
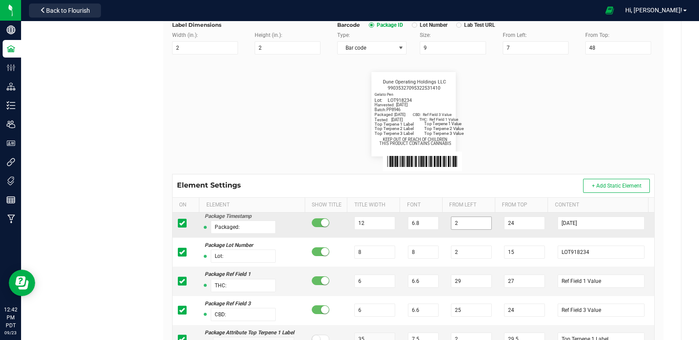
scroll to position [35, 0]
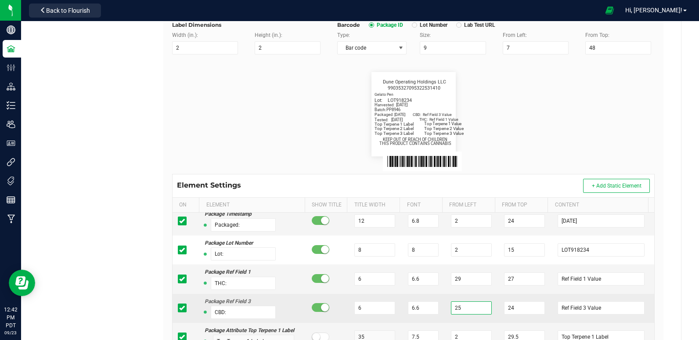
click at [459, 310] on input "25" at bounding box center [471, 307] width 41 height 13
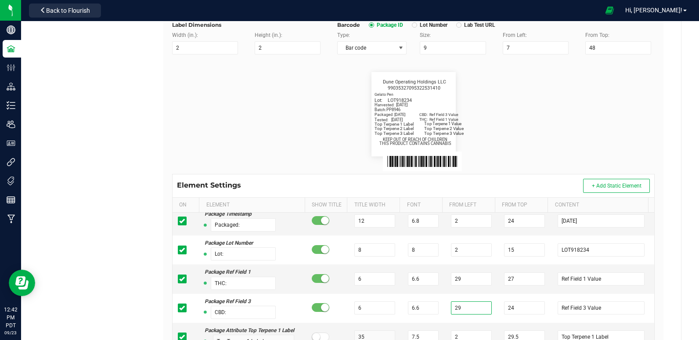
type input "29"
click at [516, 141] on flourish-label-viewer "Gelato Pen Packaged: [DATE] Lot: LOT918234 THC: Ref Field 1 Value CBD: Ref Fiel…" at bounding box center [413, 114] width 483 height 84
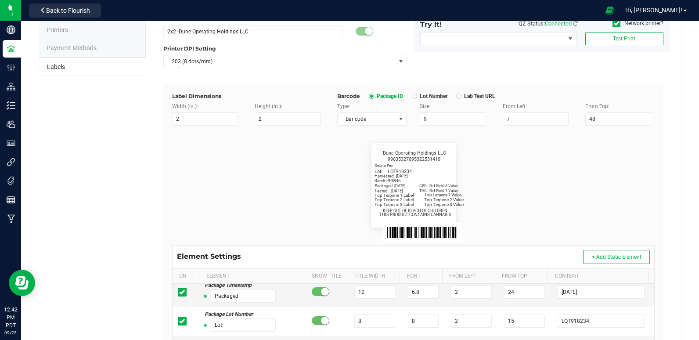
scroll to position [0, 0]
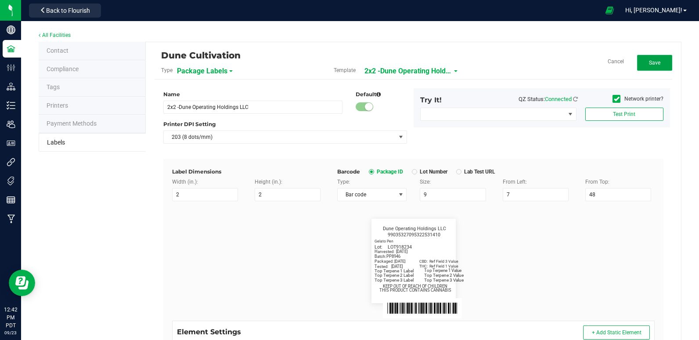
click at [650, 63] on span "Save" at bounding box center [654, 63] width 11 height 6
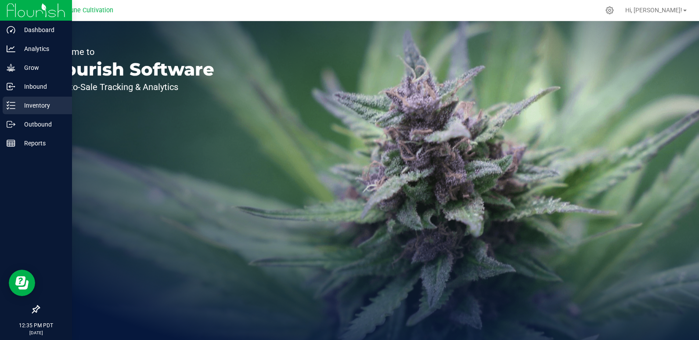
click at [29, 107] on p "Inventory" at bounding box center [41, 105] width 53 height 11
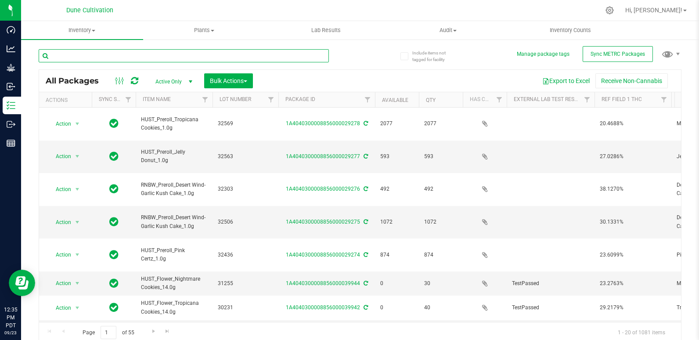
click at [99, 60] on input "text" at bounding box center [184, 55] width 290 height 13
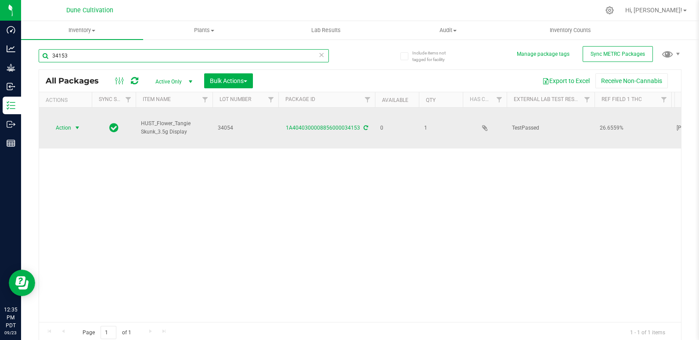
type input "34153"
click at [71, 122] on span "Action" at bounding box center [60, 128] width 24 height 12
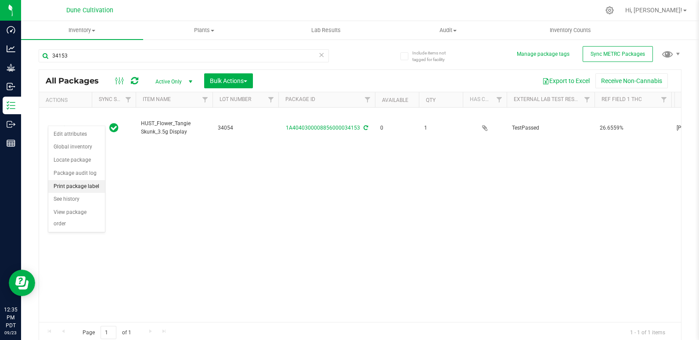
click at [92, 189] on li "Print package label" at bounding box center [76, 186] width 57 height 13
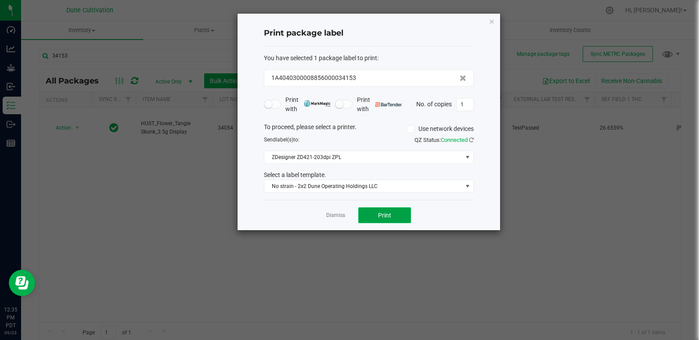
click at [391, 220] on button "Print" at bounding box center [384, 215] width 53 height 16
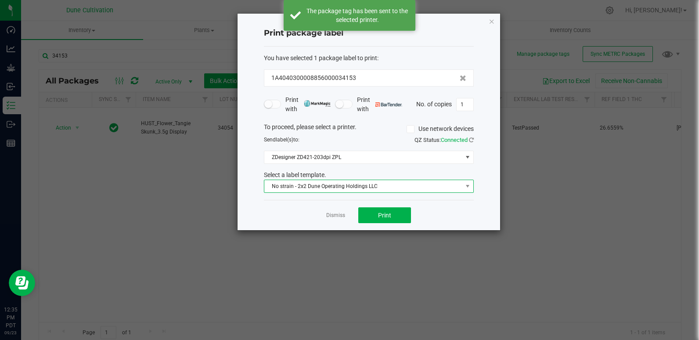
click at [372, 184] on span "No strain - 2x2 Dune Operating Holdings LLC" at bounding box center [363, 186] width 198 height 12
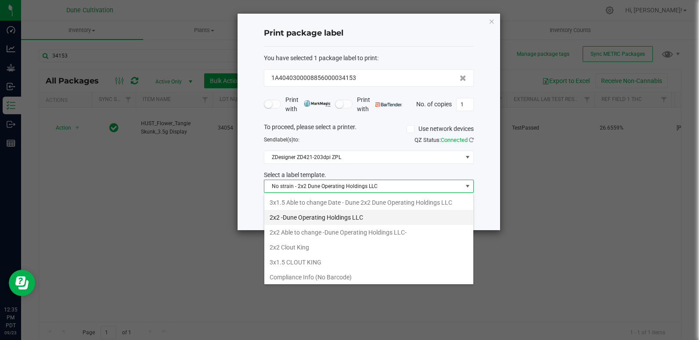
click at [340, 218] on li "2x2 -Dune Operating Holdings LLC" at bounding box center [368, 217] width 209 height 15
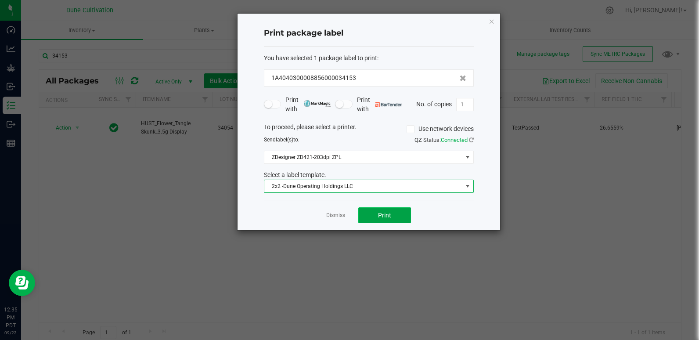
click at [384, 217] on span "Print" at bounding box center [384, 215] width 13 height 7
click at [338, 219] on link "Dismiss" at bounding box center [335, 215] width 19 height 7
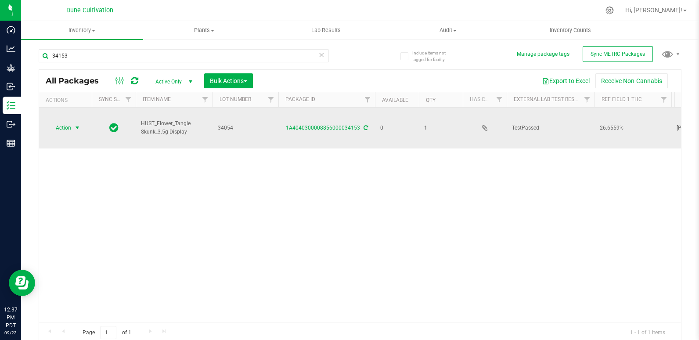
click at [65, 122] on span "Action" at bounding box center [60, 128] width 24 height 12
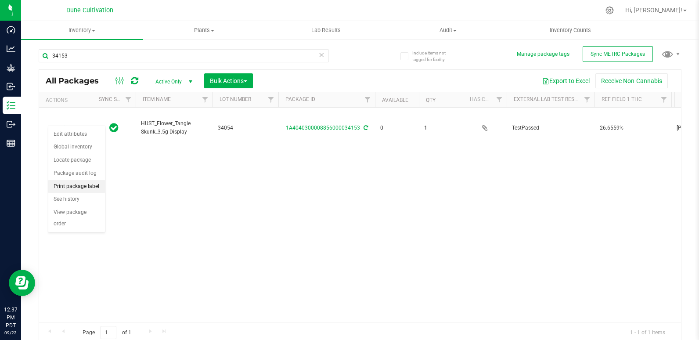
click at [88, 183] on li "Print package label" at bounding box center [76, 186] width 57 height 13
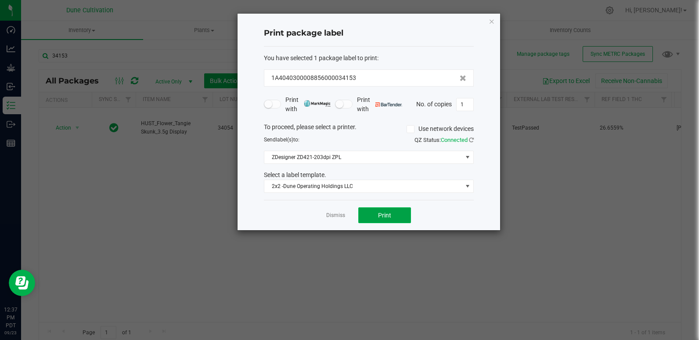
click at [380, 217] on span "Print" at bounding box center [384, 215] width 13 height 7
click at [389, 212] on span "Print" at bounding box center [384, 215] width 13 height 7
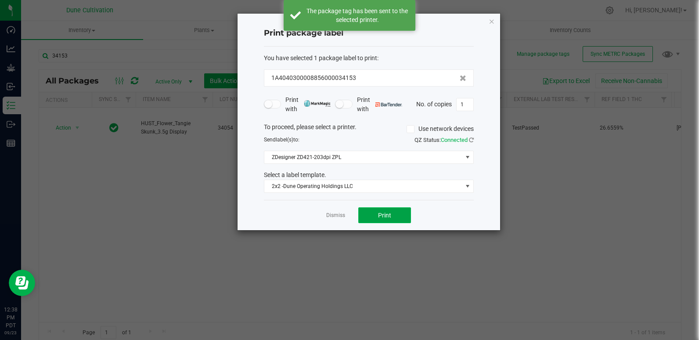
click at [389, 212] on span "Print" at bounding box center [384, 215] width 13 height 7
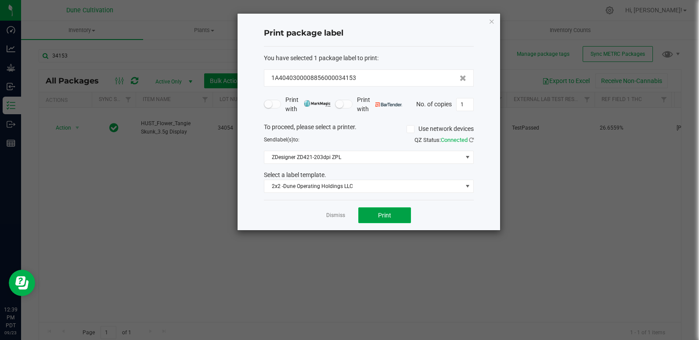
click at [384, 218] on span "Print" at bounding box center [384, 215] width 13 height 7
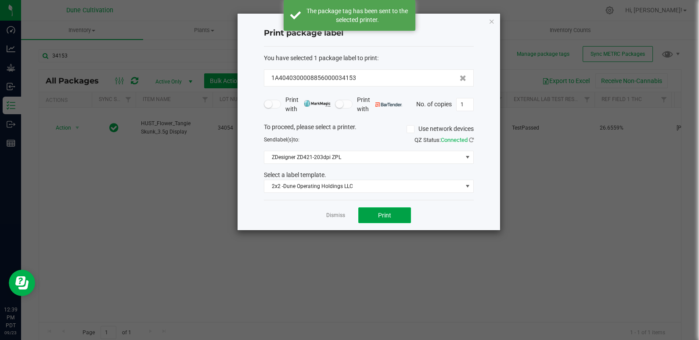
click at [384, 218] on span "Print" at bounding box center [384, 215] width 13 height 7
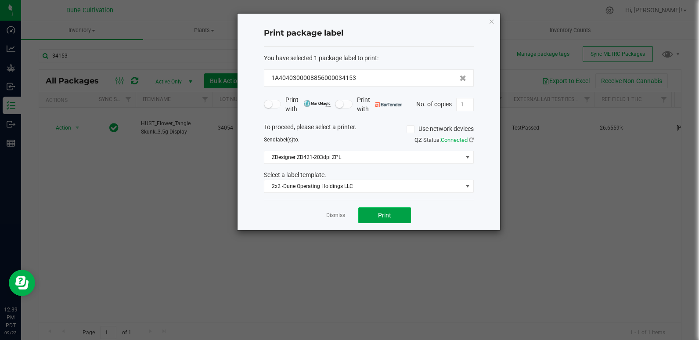
click at [393, 207] on button "Print" at bounding box center [384, 215] width 53 height 16
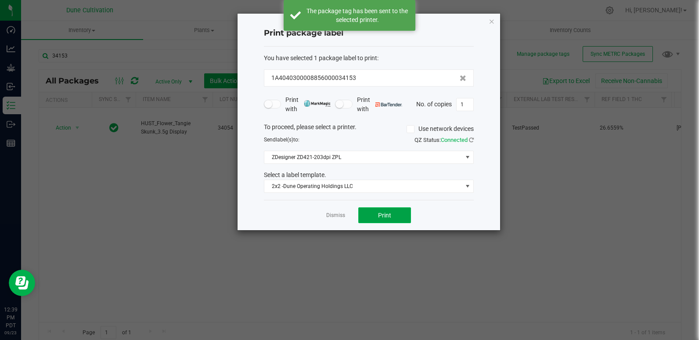
click at [393, 213] on button "Print" at bounding box center [384, 215] width 53 height 16
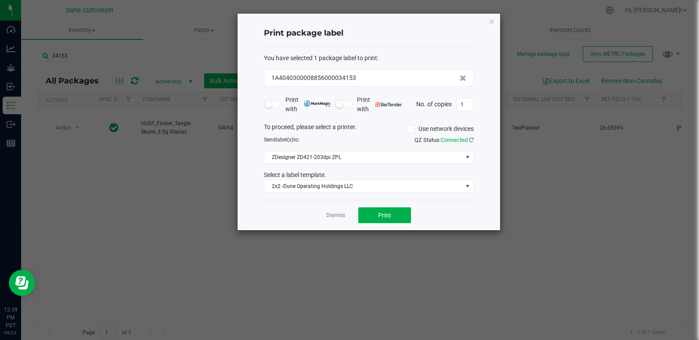
click at [367, 176] on div "Select a label template." at bounding box center [368, 174] width 223 height 9
click at [379, 220] on button "Print" at bounding box center [384, 215] width 53 height 16
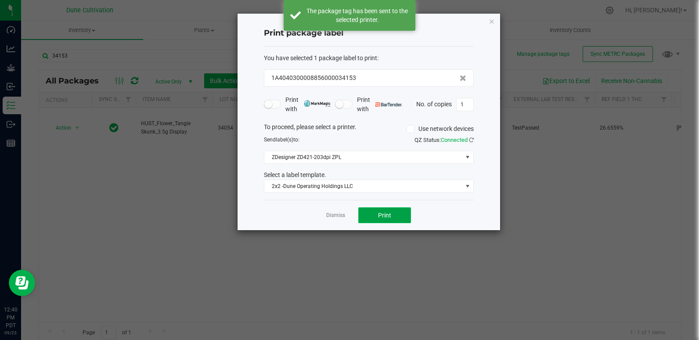
click at [379, 220] on button "Print" at bounding box center [384, 215] width 53 height 16
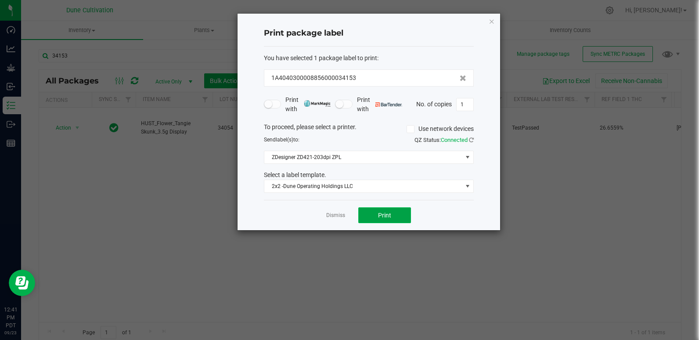
click at [383, 209] on button "Print" at bounding box center [384, 215] width 53 height 16
click at [381, 222] on button "Print" at bounding box center [384, 215] width 53 height 16
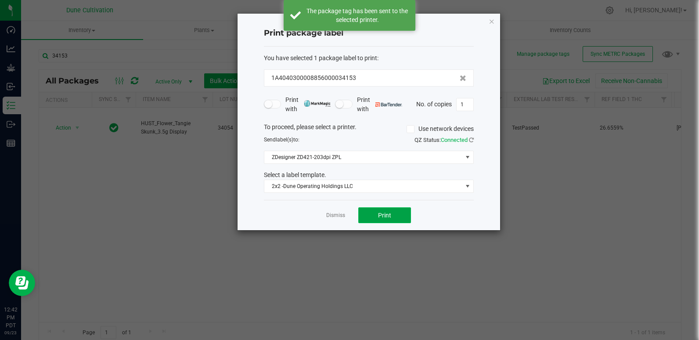
click at [381, 212] on span "Print" at bounding box center [384, 215] width 13 height 7
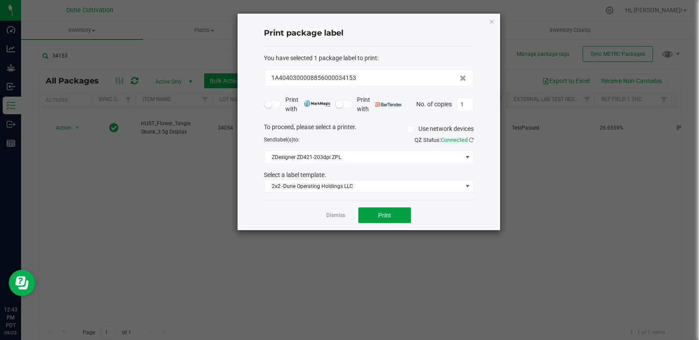
click at [380, 212] on span "Print" at bounding box center [384, 215] width 13 height 7
